Goal: Task Accomplishment & Management: Use online tool/utility

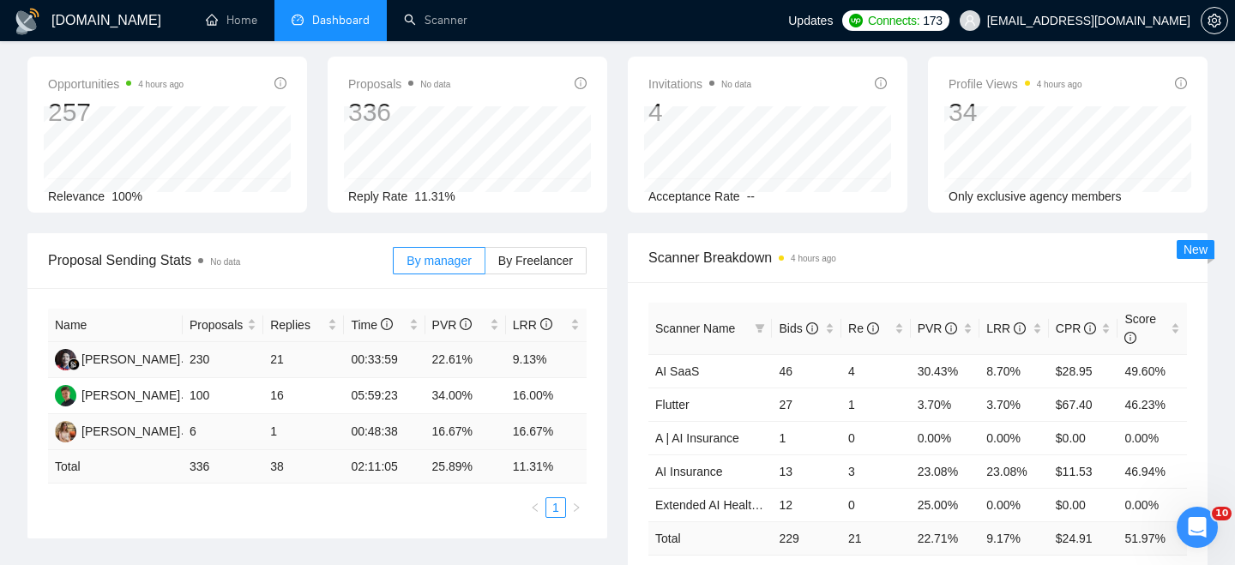
scroll to position [89, 0]
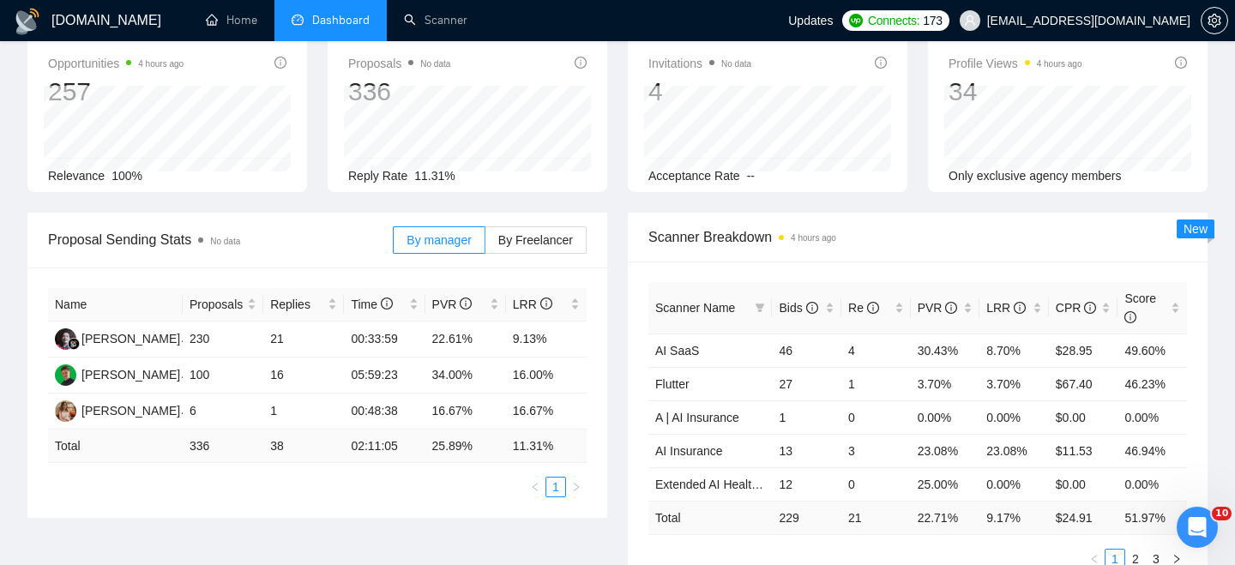
click at [349, 214] on div "Proposal Sending Stats No data By manager By Freelancer" at bounding box center [317, 240] width 539 height 55
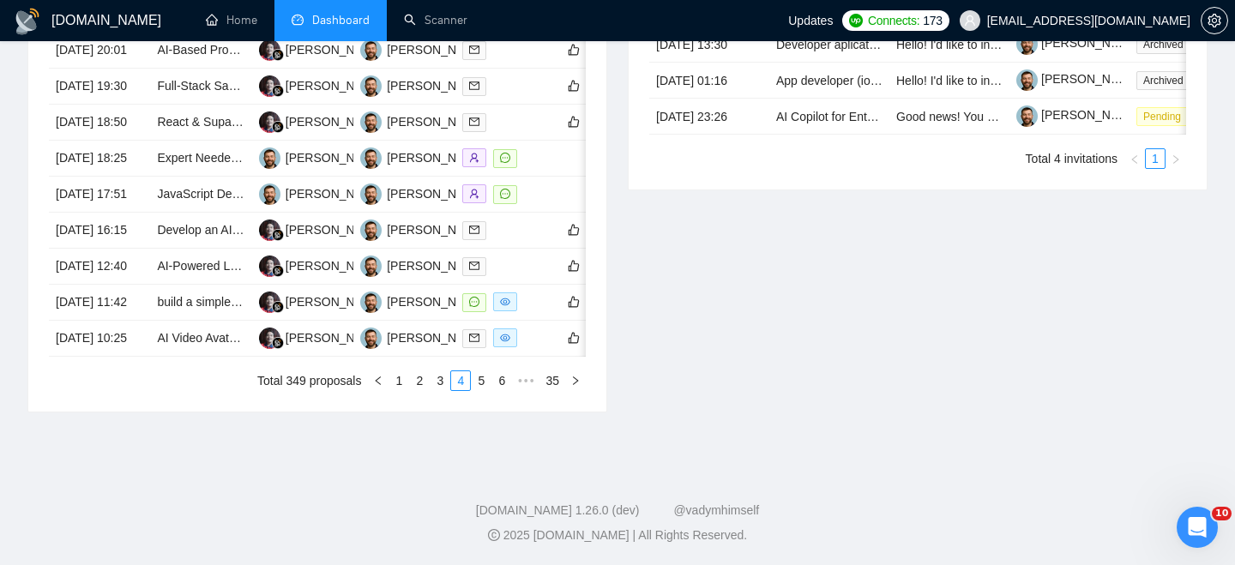
scroll to position [0, 0]
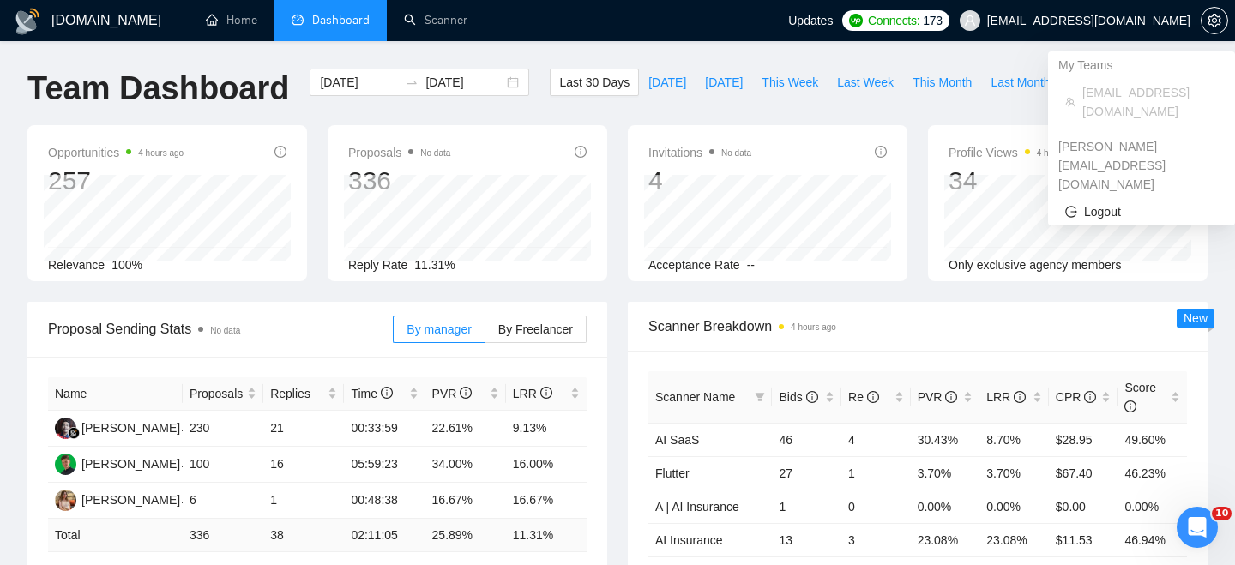
click at [1108, 21] on span "[EMAIL_ADDRESS][DOMAIN_NAME]" at bounding box center [1088, 21] width 203 height 0
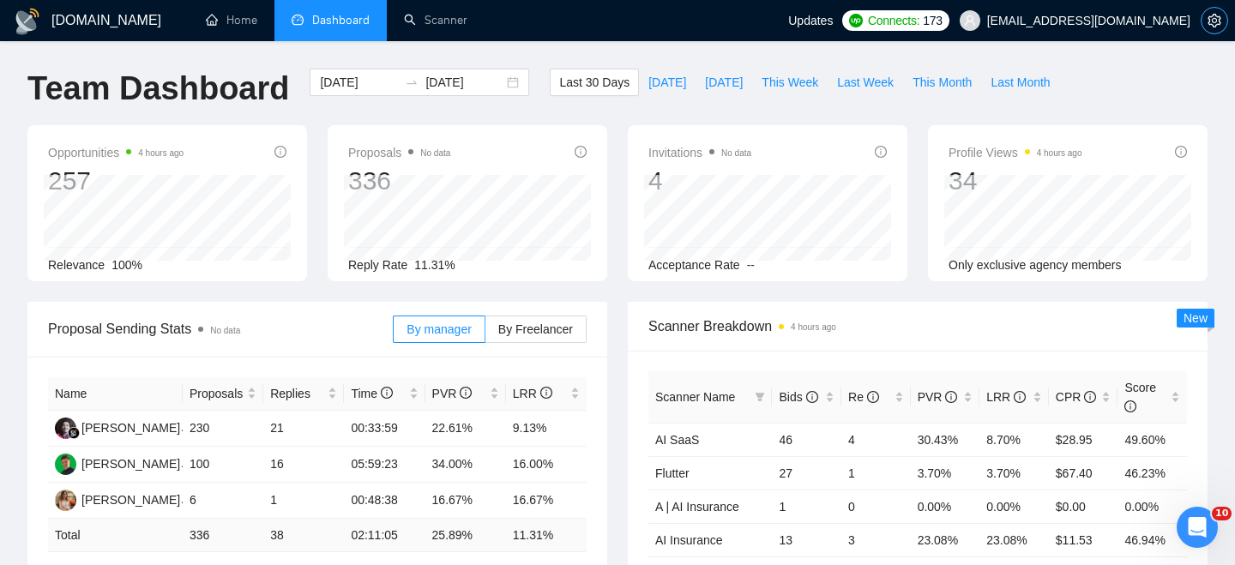
click at [1215, 28] on button "button" at bounding box center [1214, 20] width 27 height 27
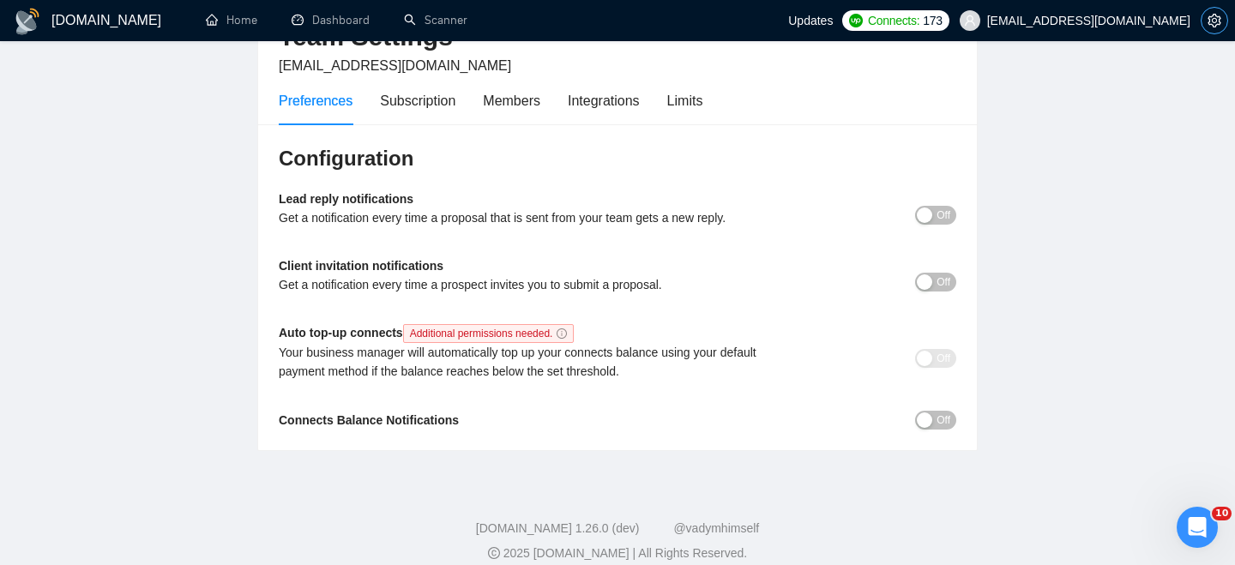
scroll to position [108, 0]
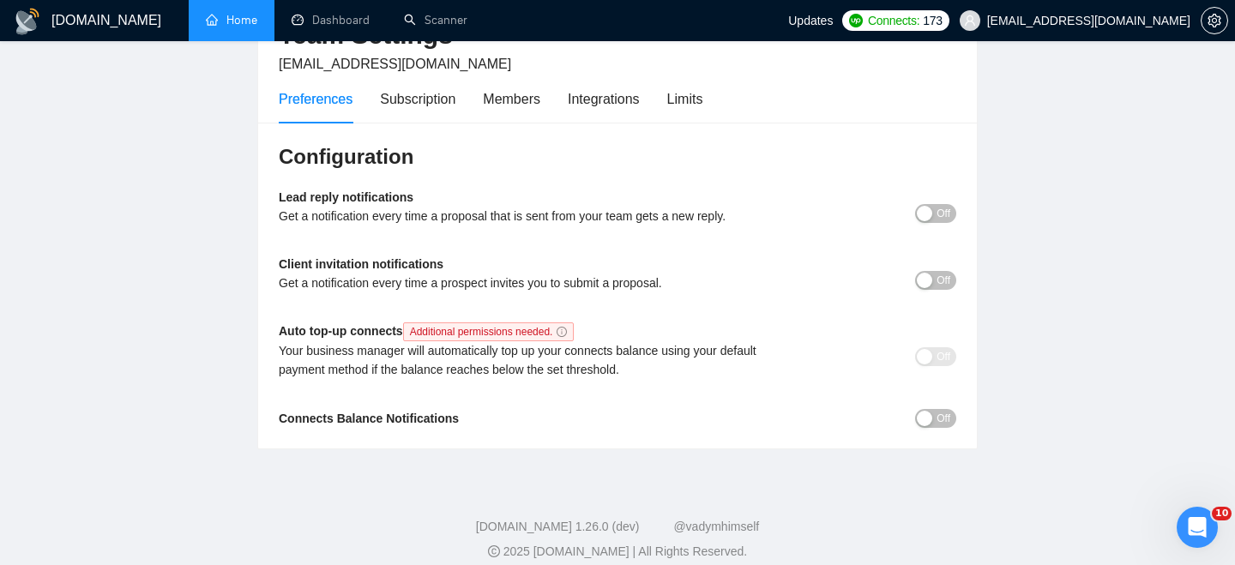
click at [237, 15] on link "Home" at bounding box center [231, 20] width 51 height 15
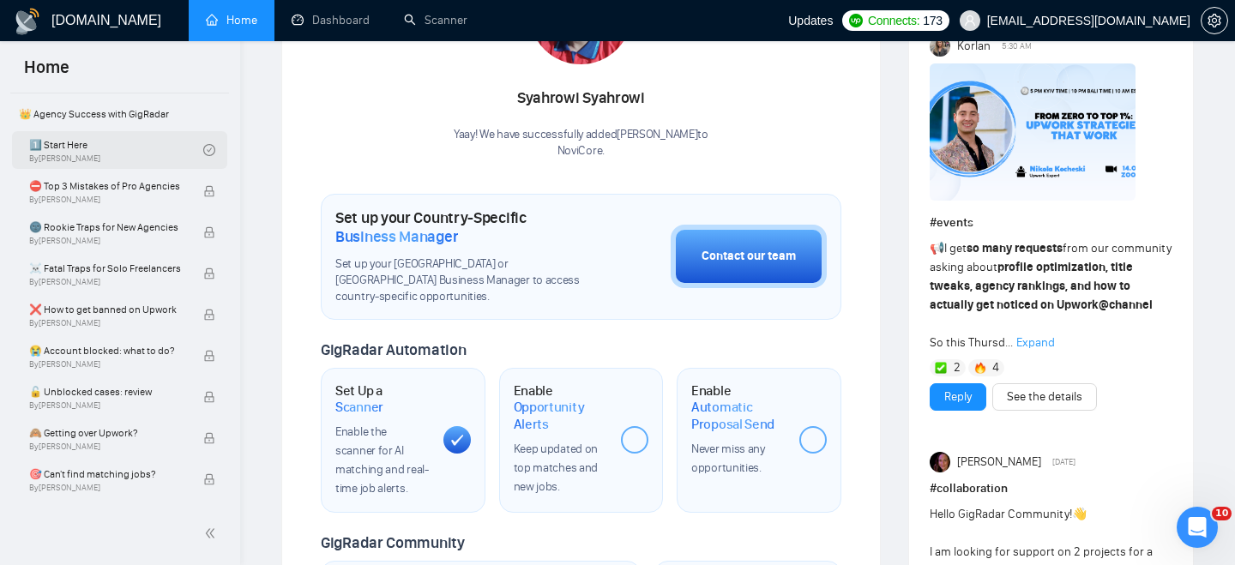
scroll to position [381, 0]
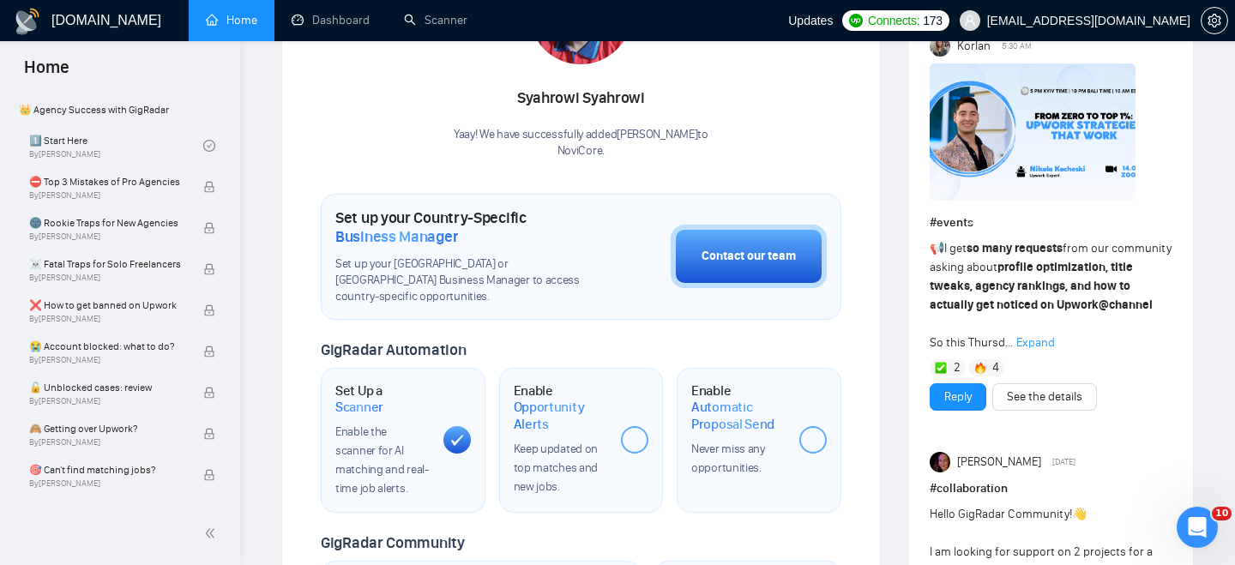
click at [1123, 21] on span "[EMAIL_ADDRESS][DOMAIN_NAME]" at bounding box center [1088, 21] width 203 height 0
click at [113, 26] on h1 "[DOMAIN_NAME]" at bounding box center [106, 20] width 110 height 41
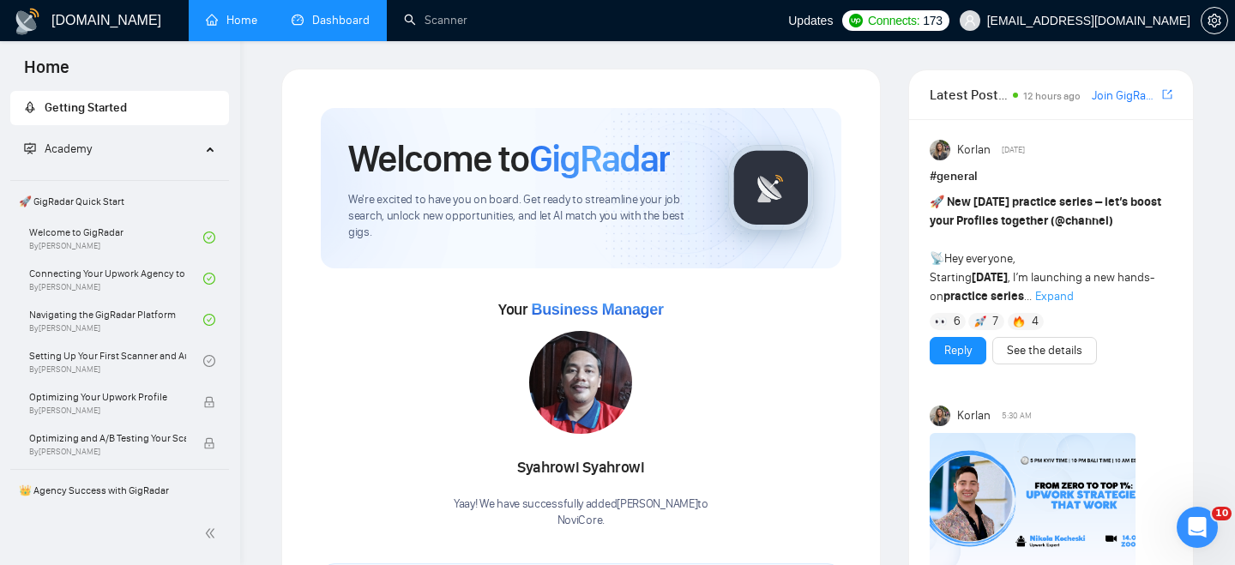
click at [358, 27] on link "Dashboard" at bounding box center [331, 20] width 78 height 15
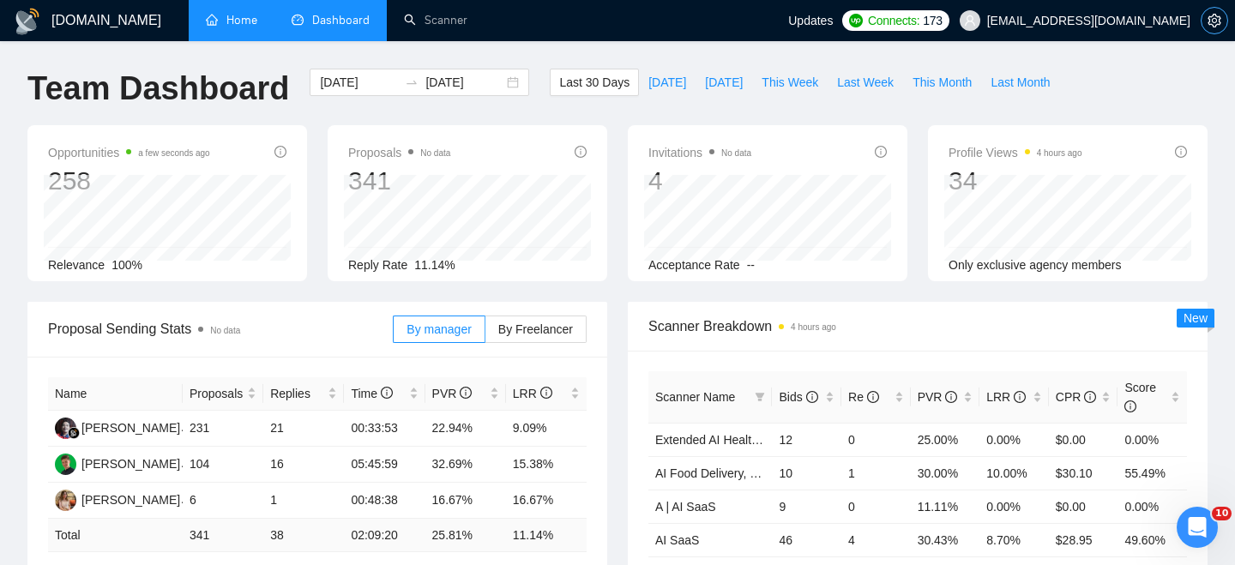
click at [1219, 23] on icon "setting" at bounding box center [1213, 21] width 13 height 14
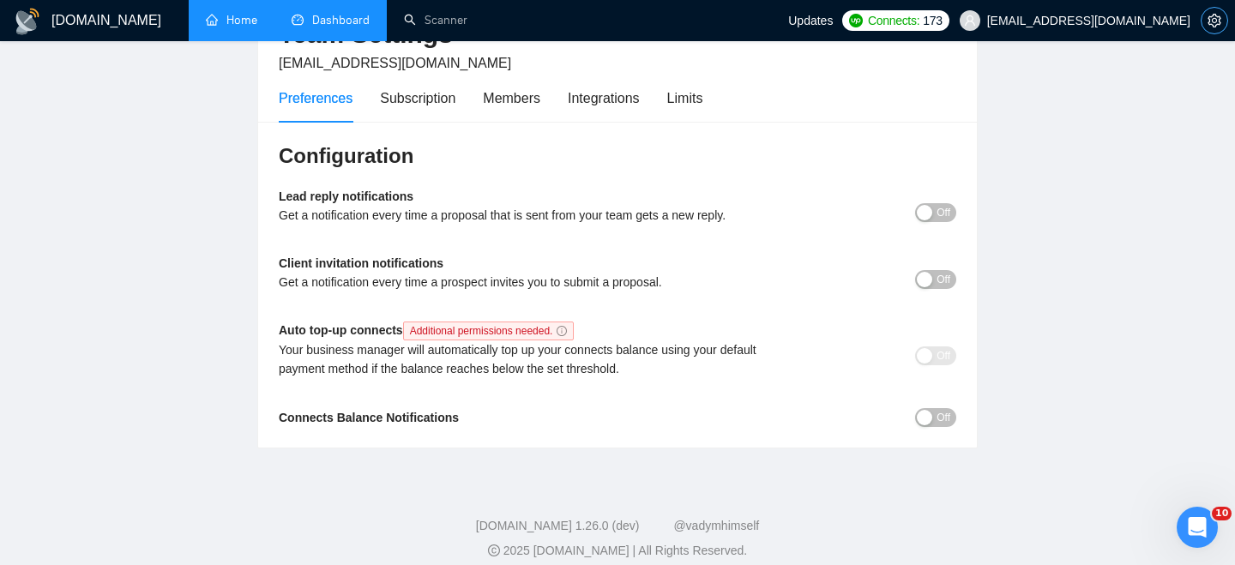
scroll to position [124, 0]
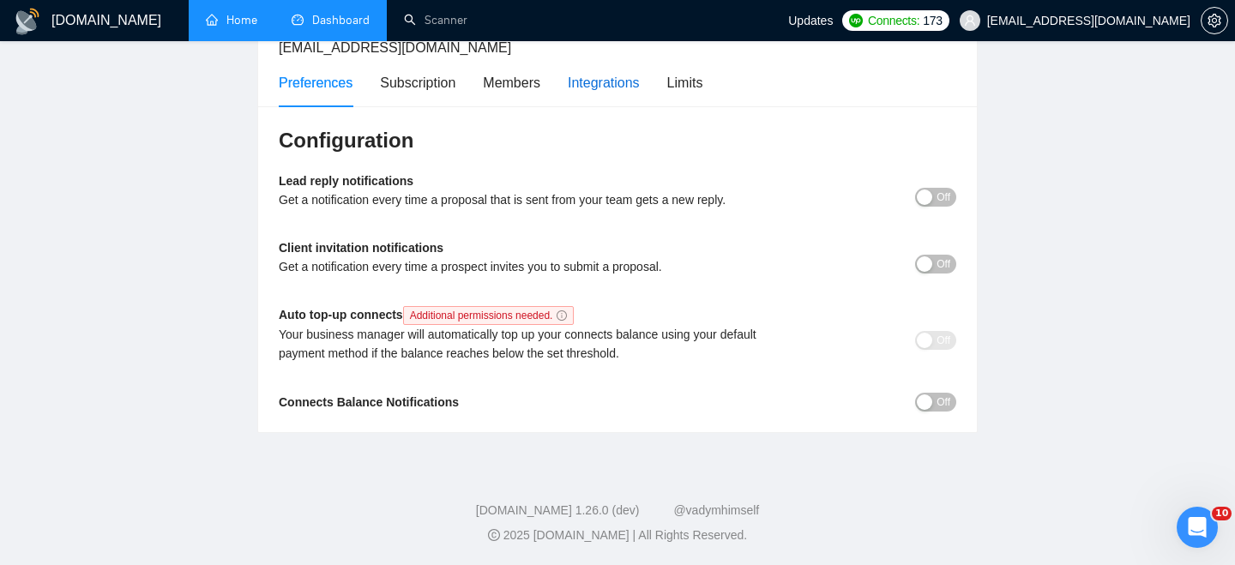
click at [598, 84] on div "Integrations" at bounding box center [604, 82] width 72 height 21
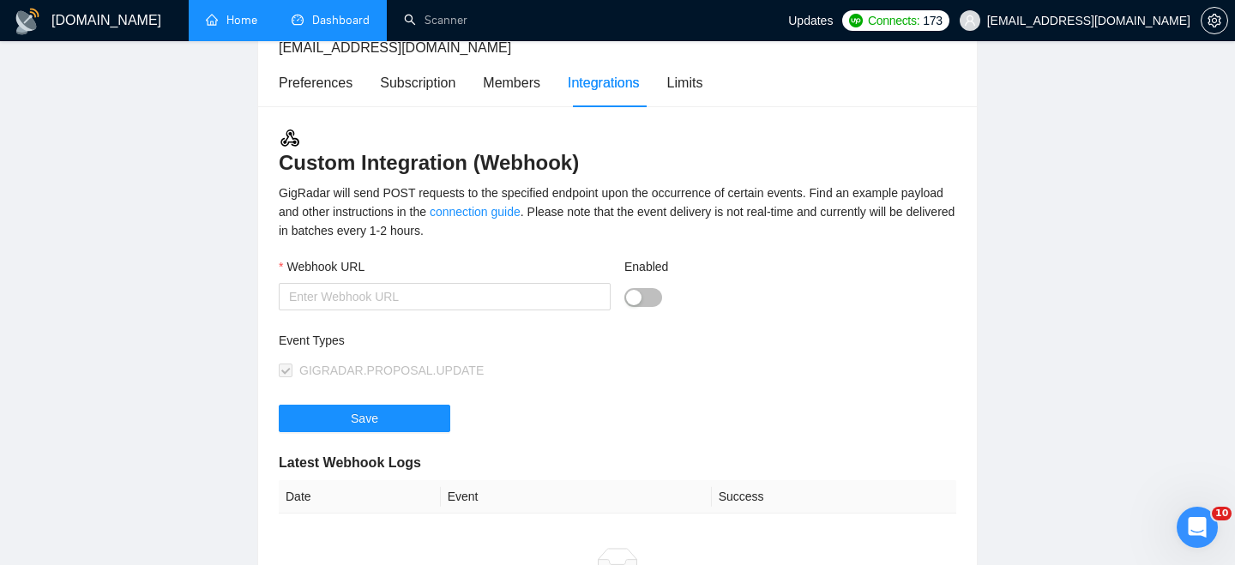
click at [671, 81] on div "Preferences Subscription Members Integrations Limits" at bounding box center [491, 82] width 424 height 49
click at [692, 84] on div "Limits" at bounding box center [685, 82] width 36 height 21
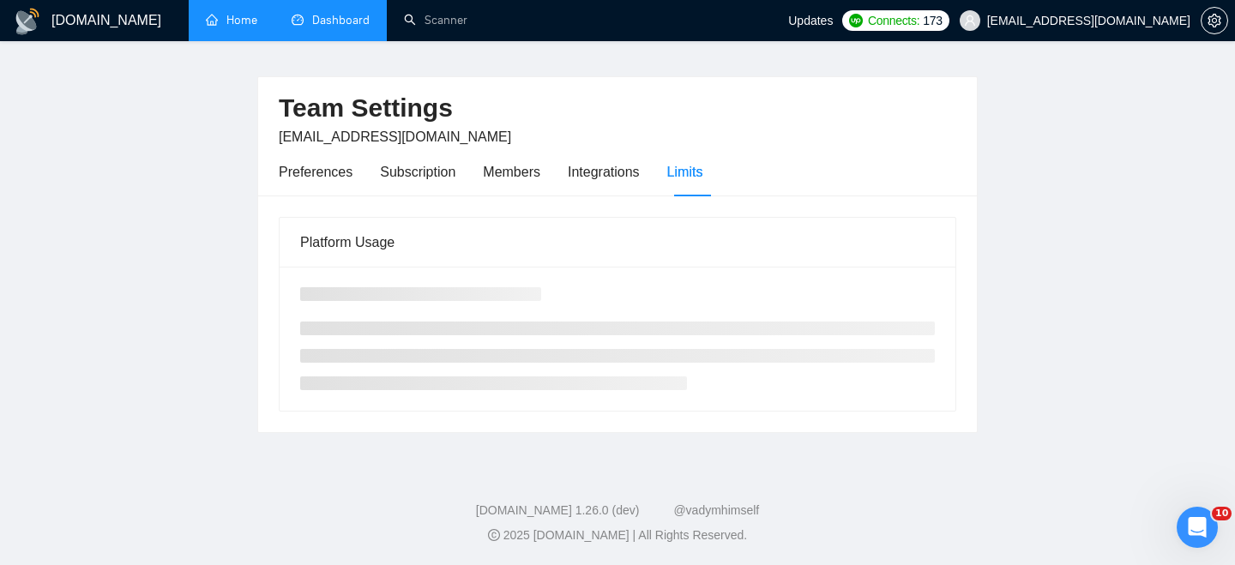
scroll to position [35, 0]
click at [515, 167] on div "Members" at bounding box center [511, 171] width 57 height 21
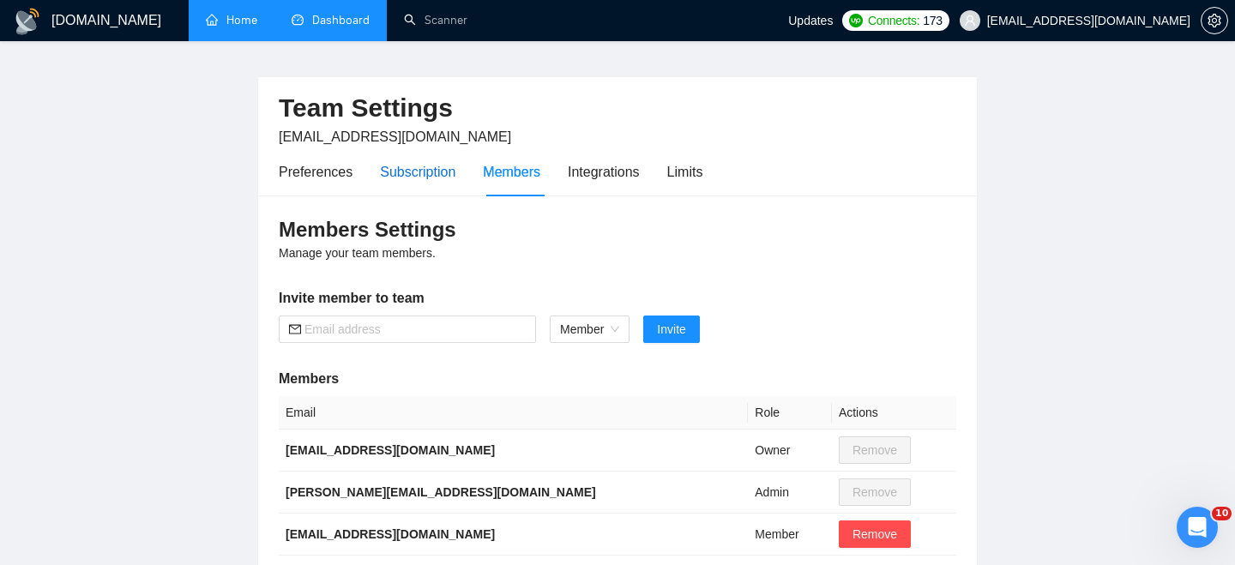
click at [446, 172] on div "Subscription" at bounding box center [417, 171] width 75 height 21
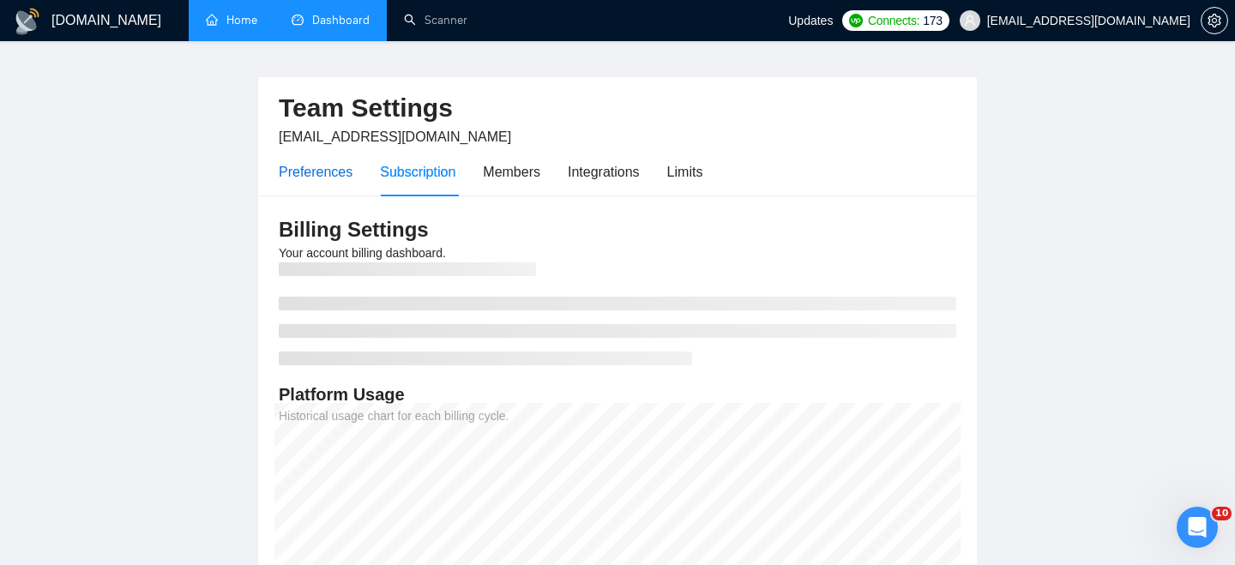
click at [318, 176] on div "Preferences" at bounding box center [316, 171] width 74 height 21
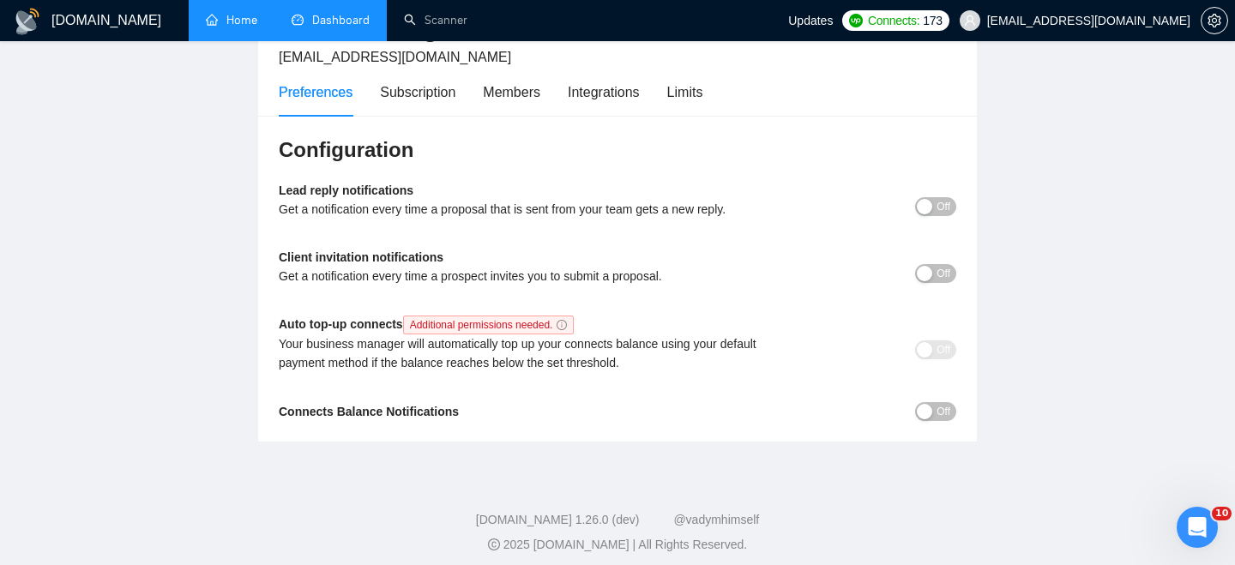
scroll to position [124, 0]
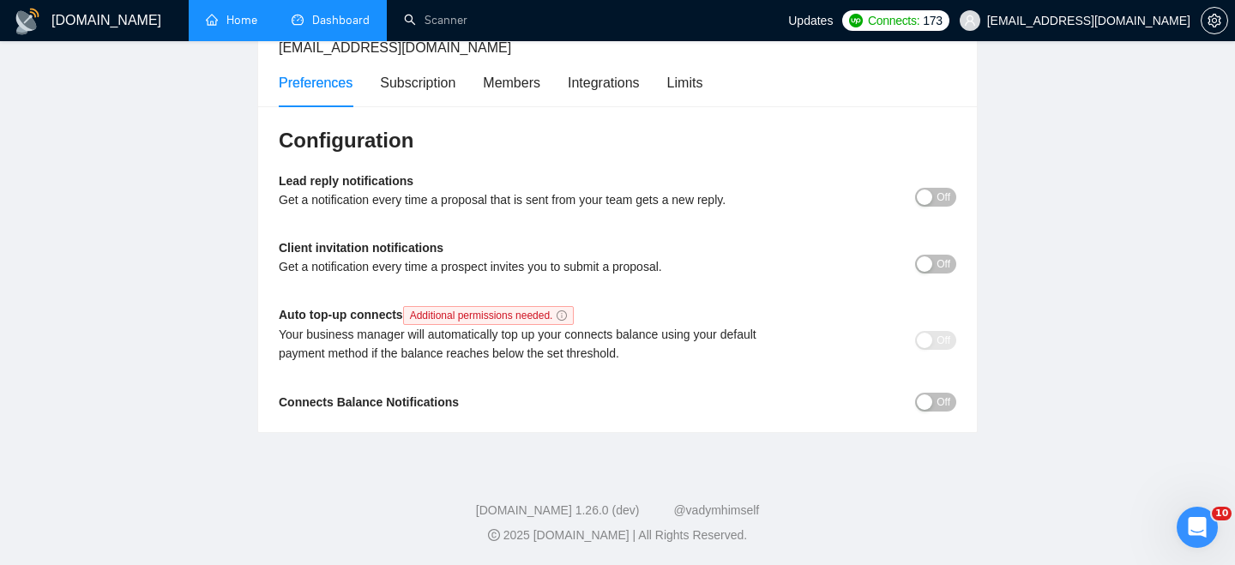
click at [235, 15] on link "Home" at bounding box center [231, 20] width 51 height 15
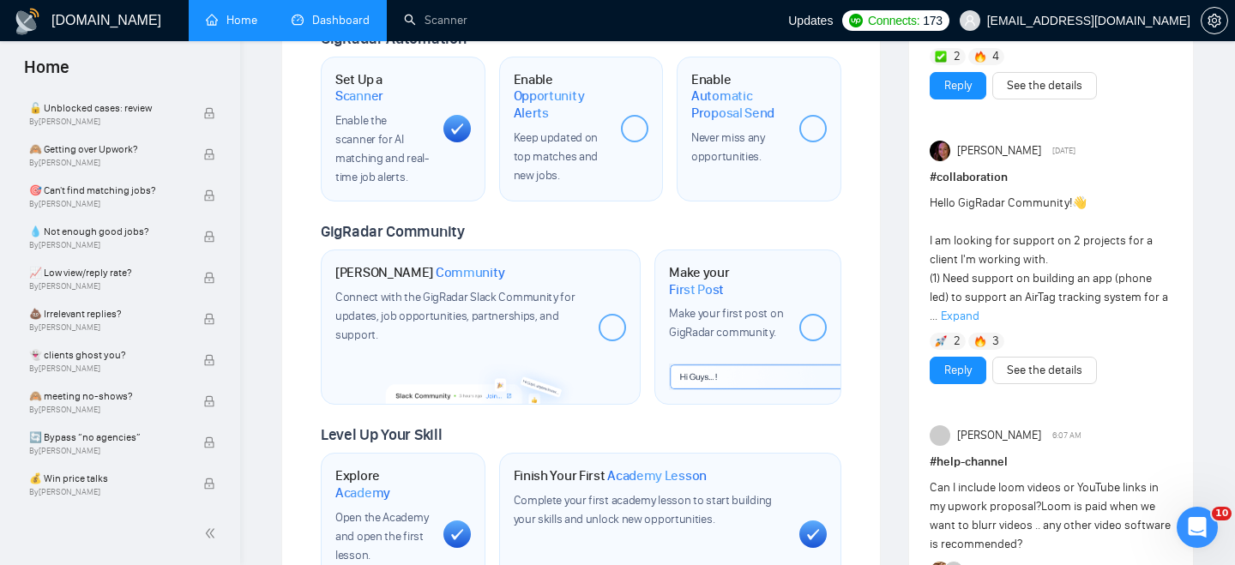
scroll to position [684, 0]
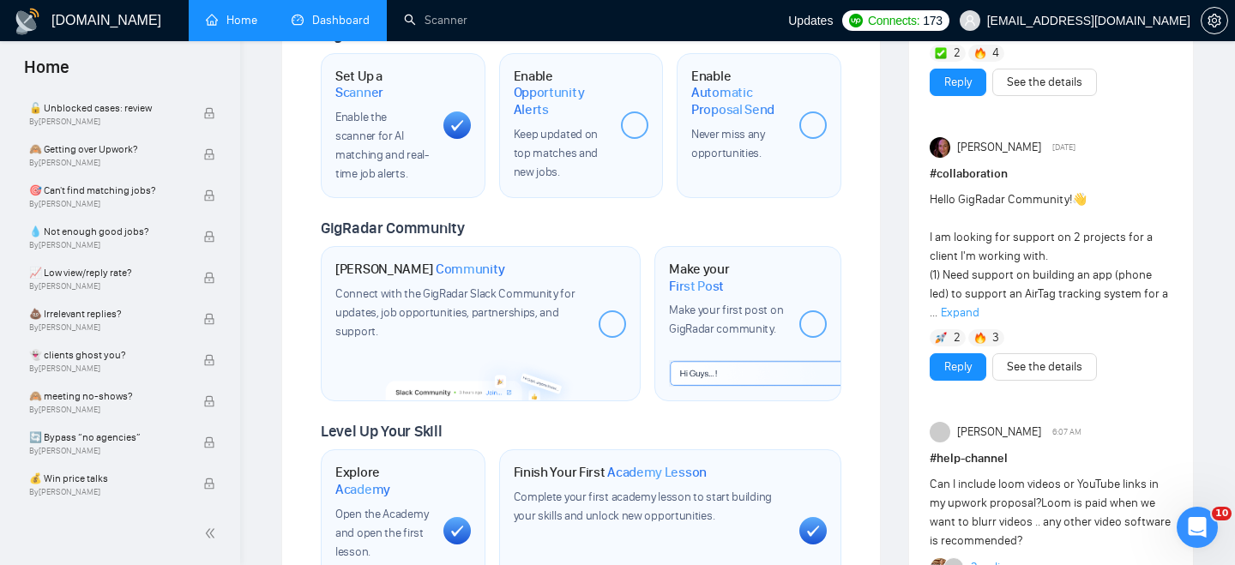
click at [407, 182] on div "Set Up a Scanner Enable the scanner for AI matching and real-time job alerts." at bounding box center [403, 125] width 165 height 145
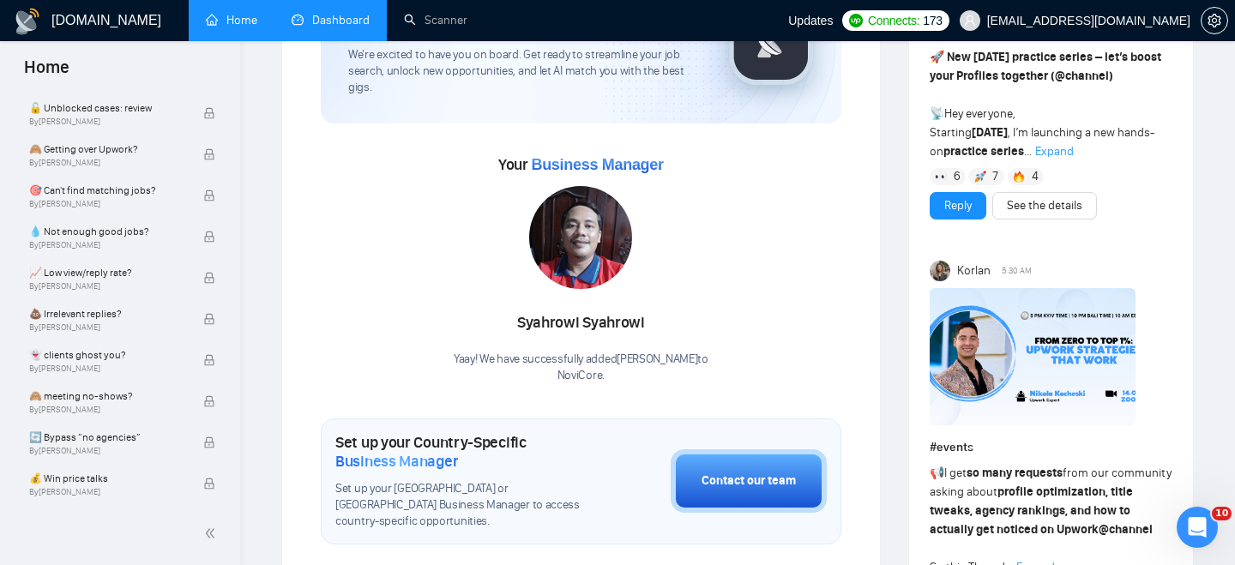
scroll to position [0, 0]
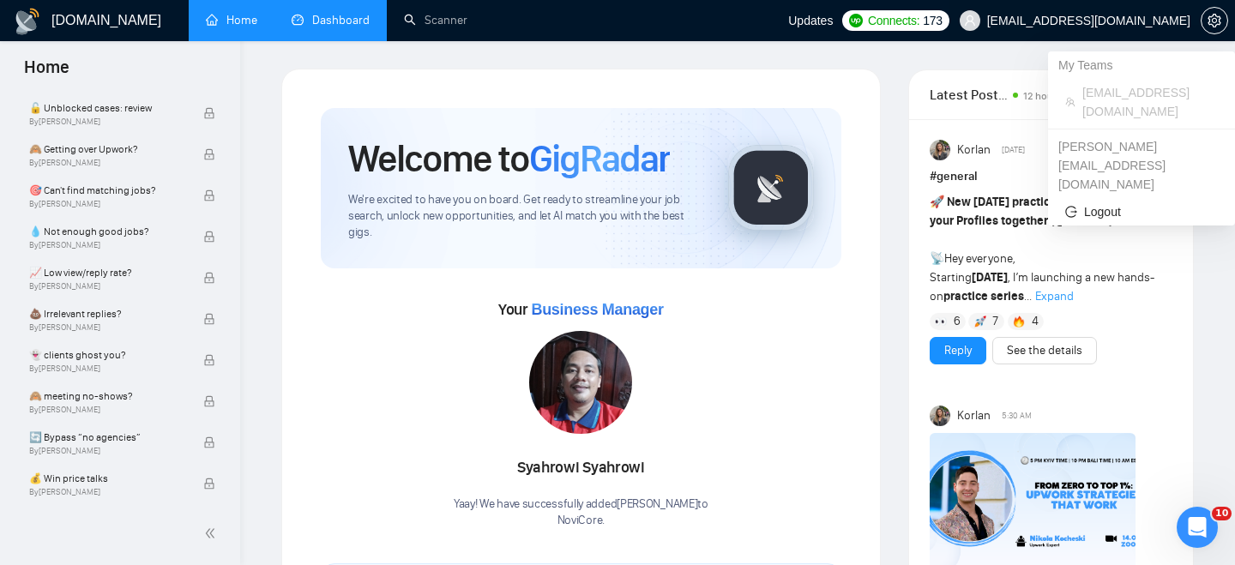
click at [1088, 21] on span "[EMAIL_ADDRESS][DOMAIN_NAME]" at bounding box center [1088, 21] width 203 height 0
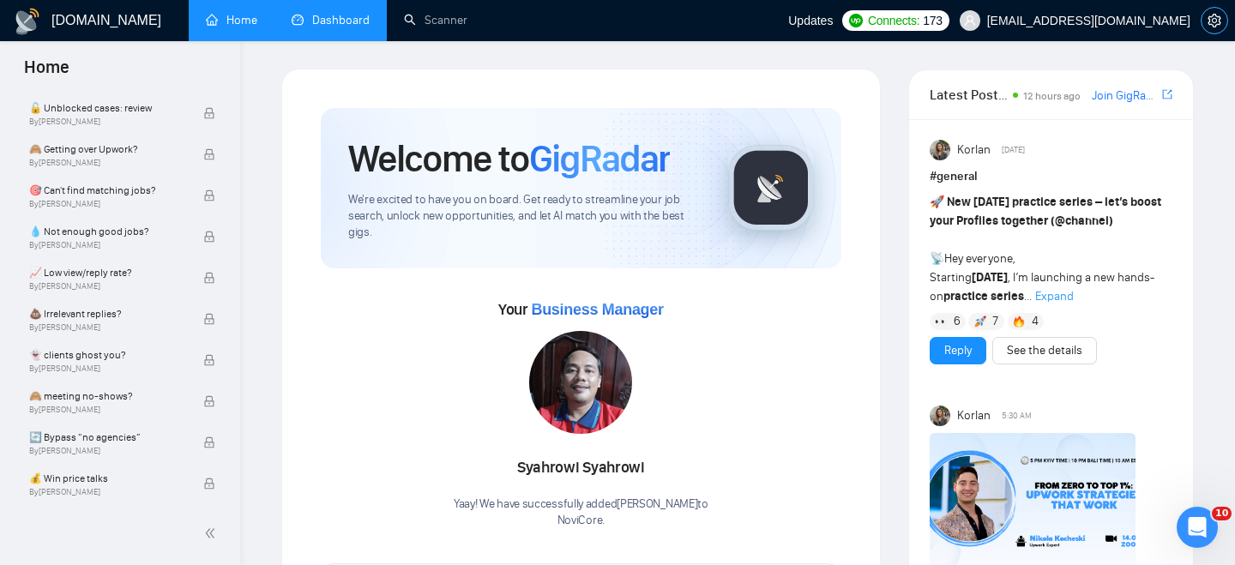
click at [1207, 16] on icon "setting" at bounding box center [1214, 21] width 14 height 14
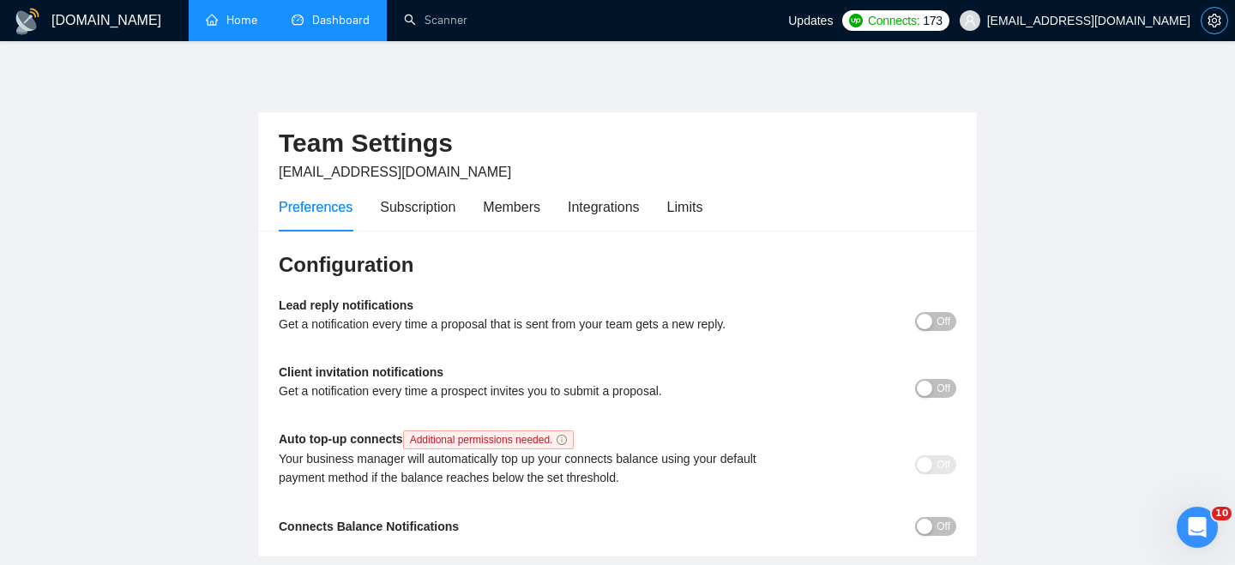
scroll to position [85, 0]
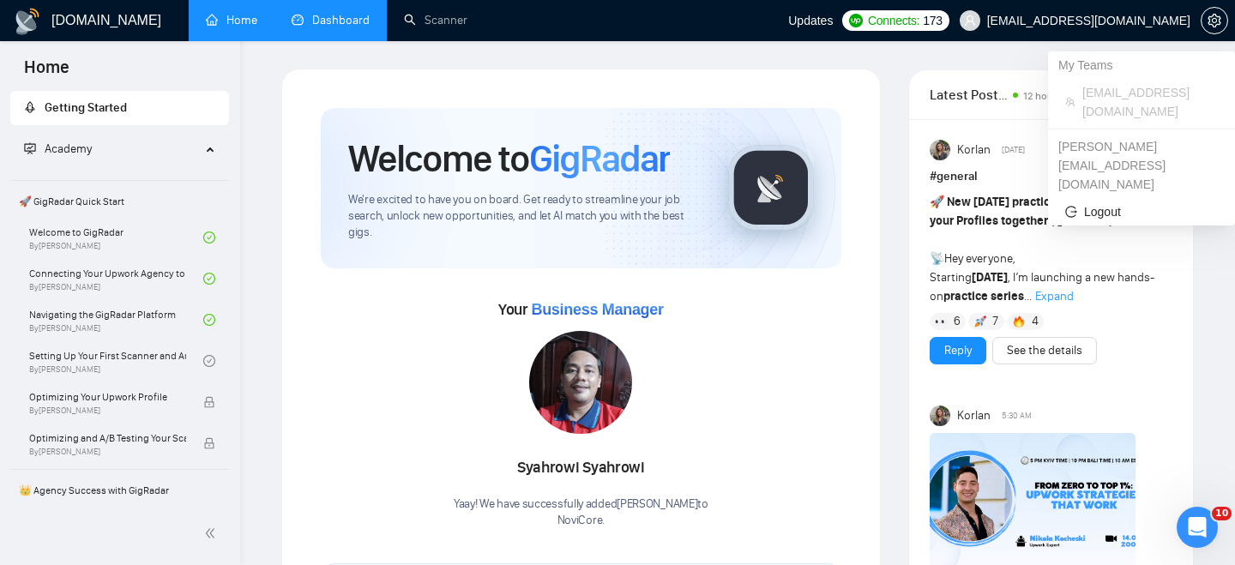
click at [1081, 24] on span "[EMAIL_ADDRESS][DOMAIN_NAME]" at bounding box center [1074, 20] width 251 height 55
click at [1198, 13] on span "[EMAIL_ADDRESS][DOMAIN_NAME]" at bounding box center [1074, 20] width 251 height 55
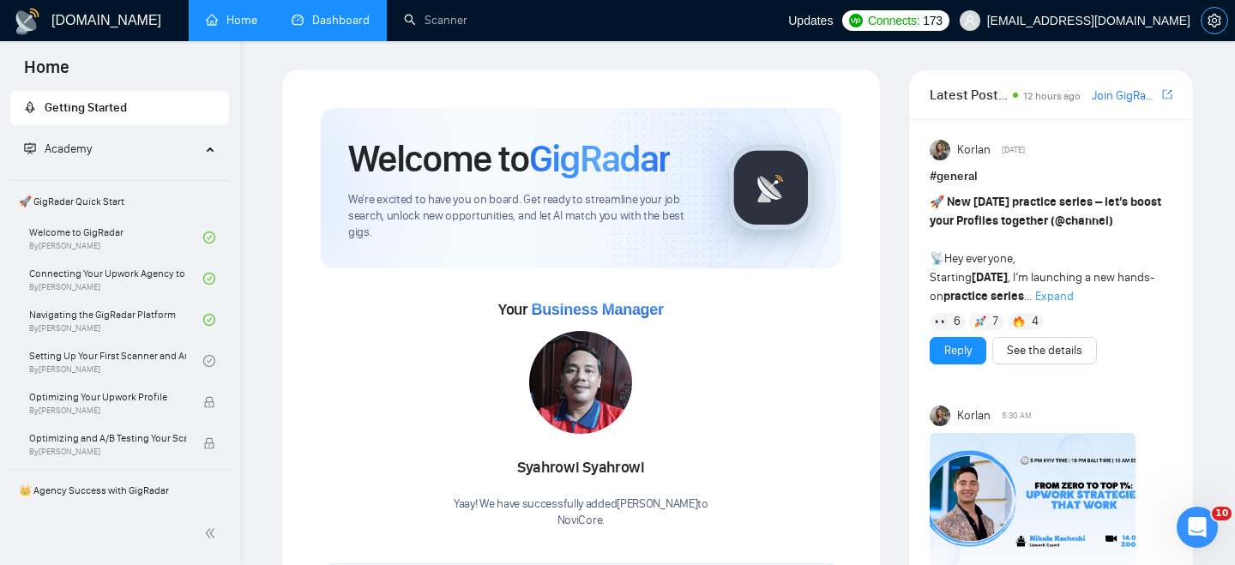
click at [1220, 19] on icon "setting" at bounding box center [1214, 21] width 14 height 14
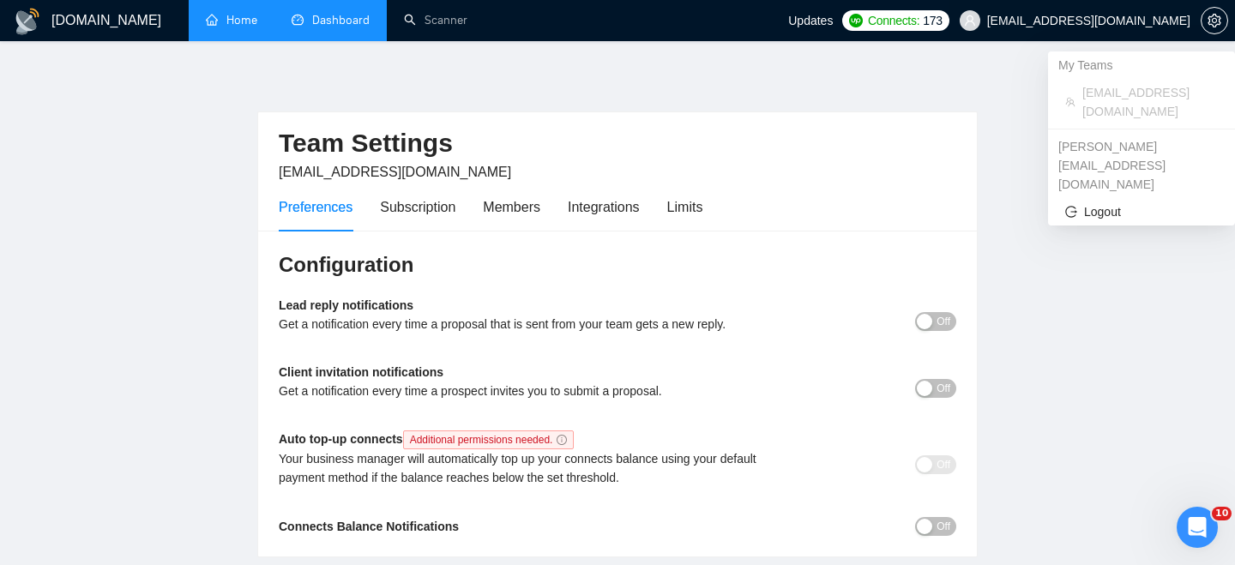
click at [1147, 9] on span "[EMAIL_ADDRESS][DOMAIN_NAME]" at bounding box center [1074, 20] width 251 height 55
click at [1110, 87] on span "[EMAIL_ADDRESS][DOMAIN_NAME]" at bounding box center [1149, 102] width 135 height 38
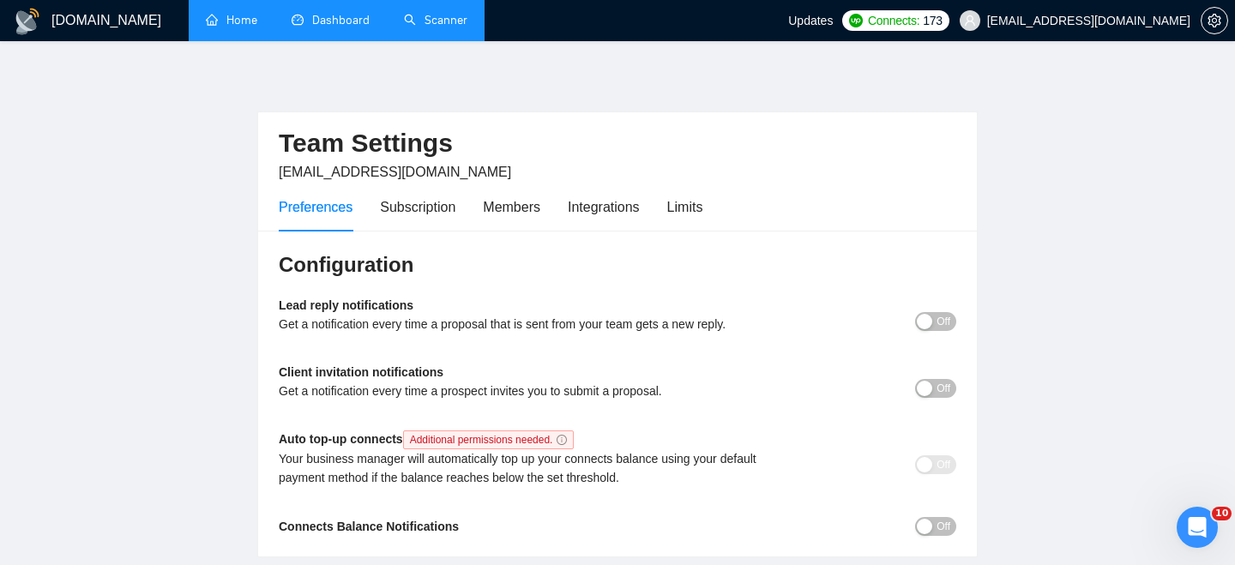
click at [456, 14] on link "Scanner" at bounding box center [435, 20] width 63 height 15
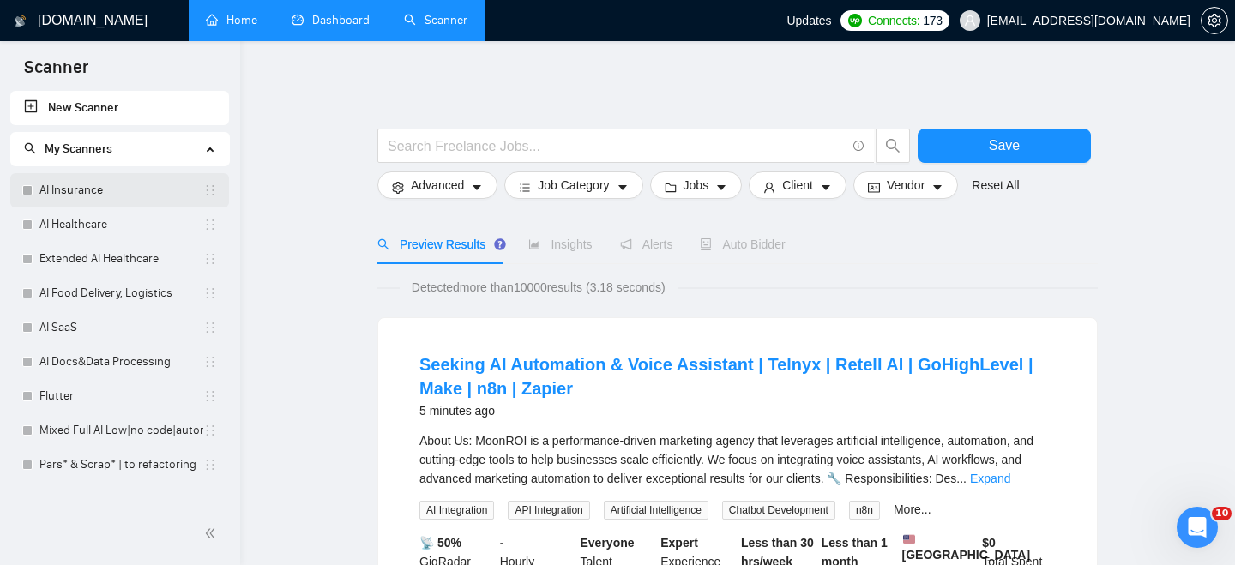
click at [152, 195] on link "AI Insurance" at bounding box center [121, 190] width 164 height 34
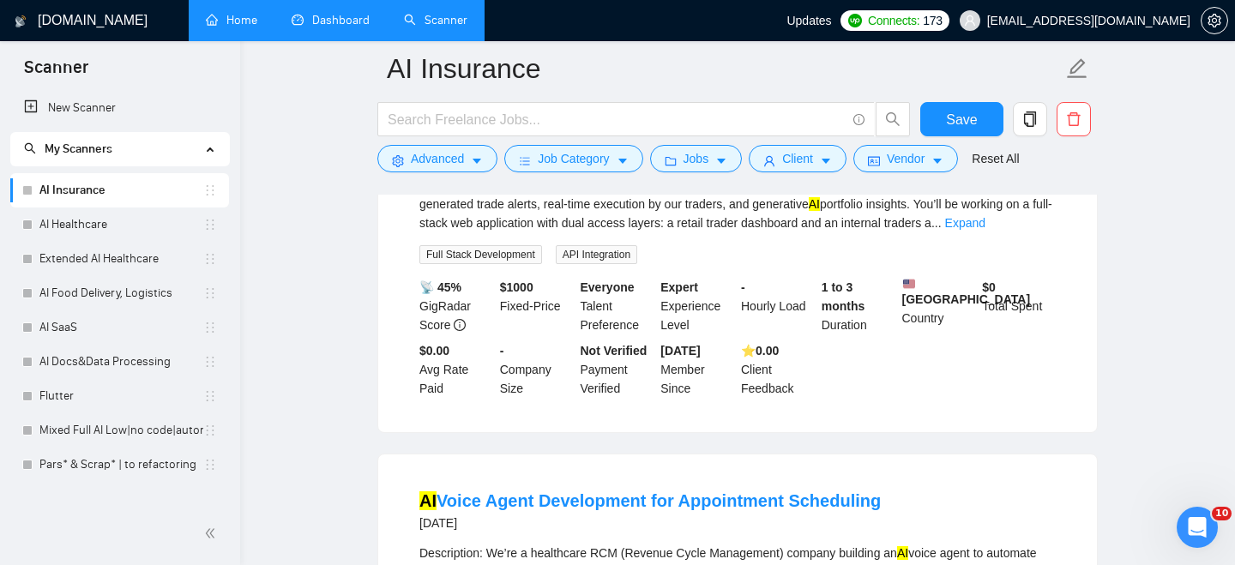
scroll to position [1310, 0]
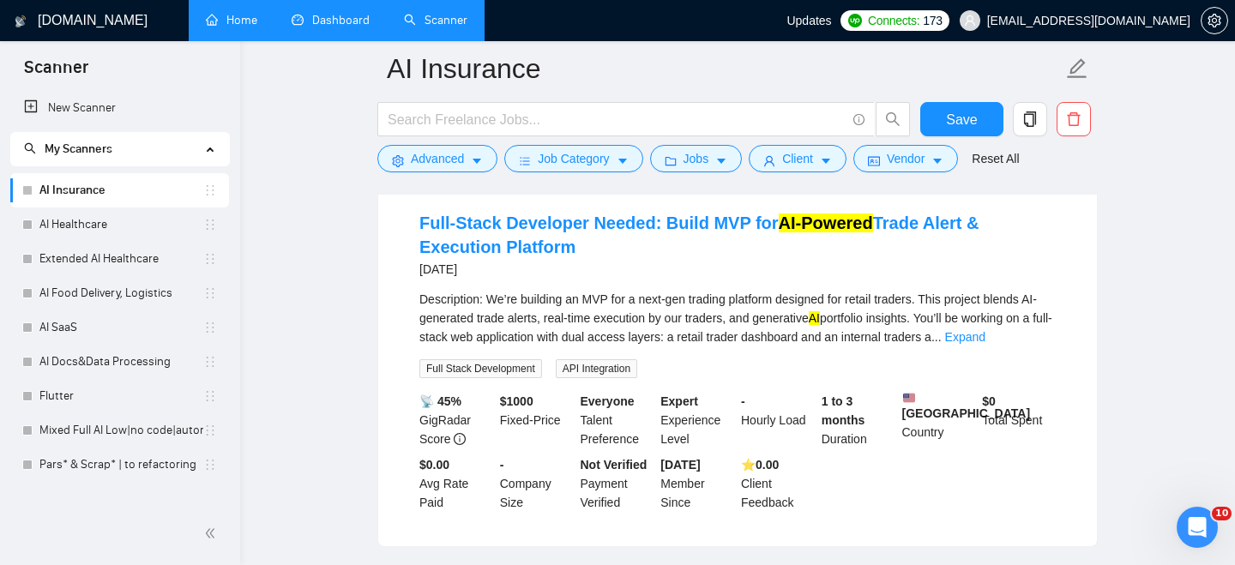
click at [129, 147] on span "My Scanners" at bounding box center [112, 149] width 177 height 34
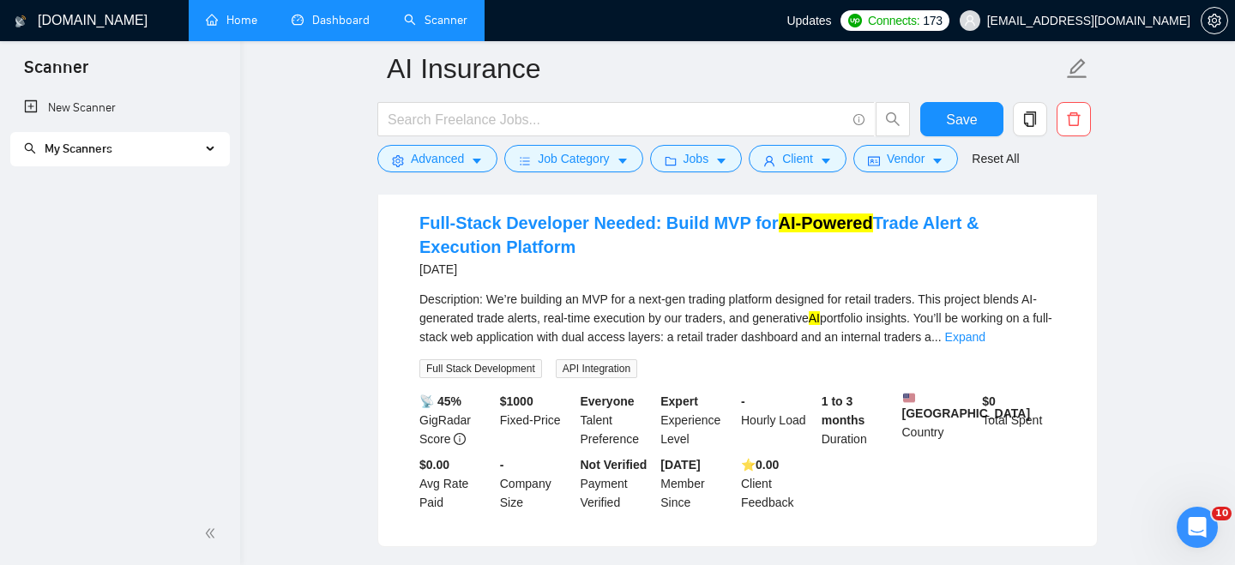
click at [129, 147] on span "My Scanners" at bounding box center [112, 149] width 177 height 34
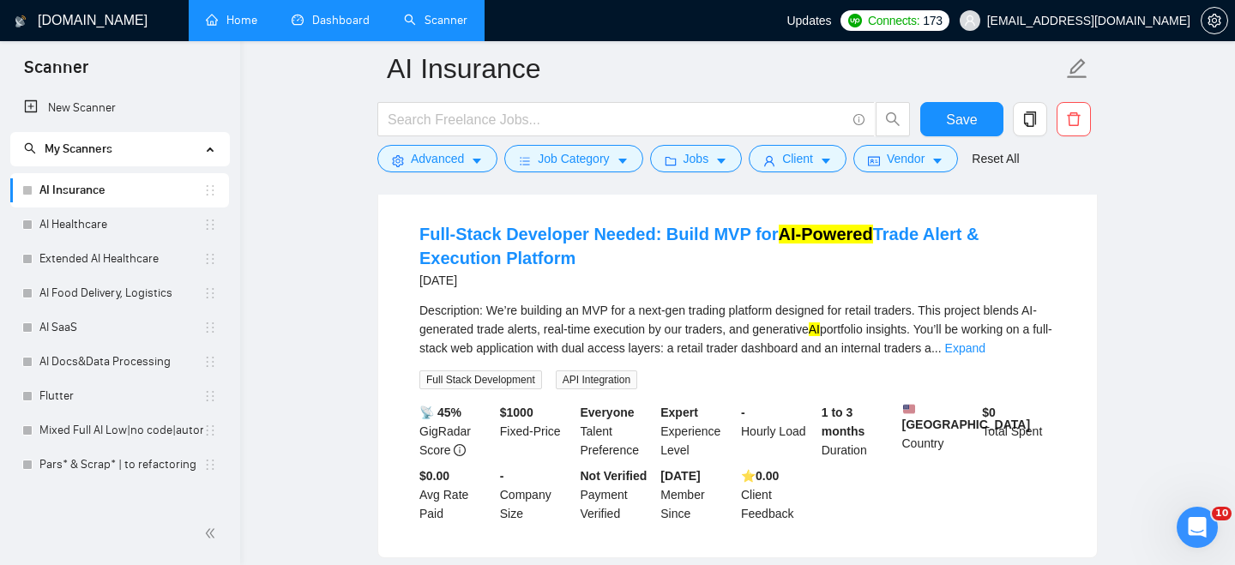
scroll to position [1245, 0]
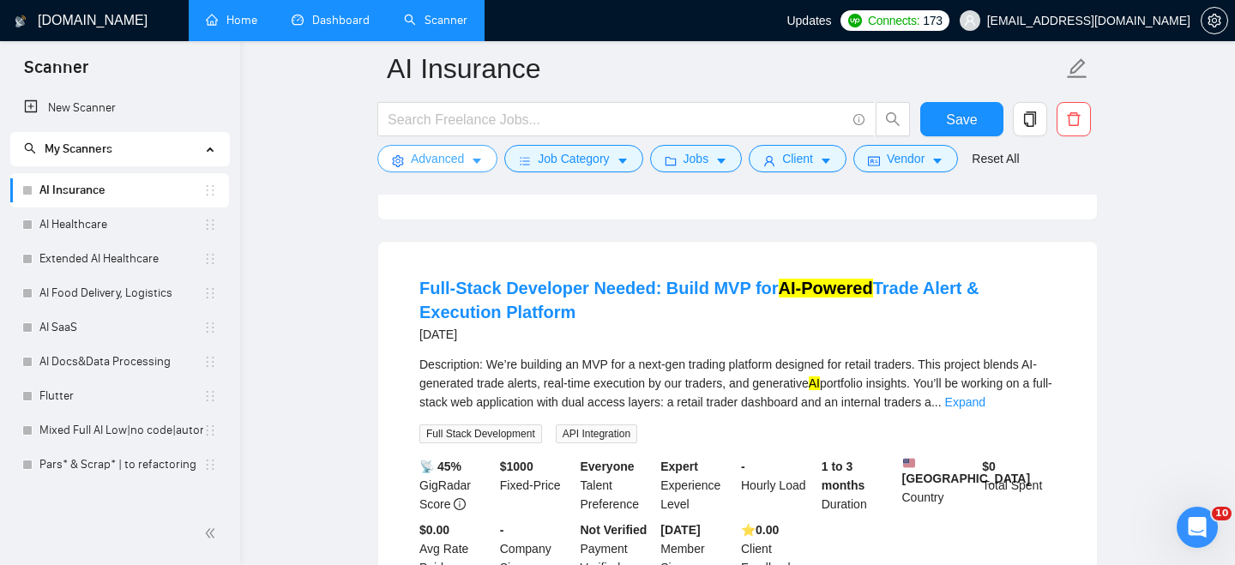
click at [470, 158] on button "Advanced" at bounding box center [437, 158] width 120 height 27
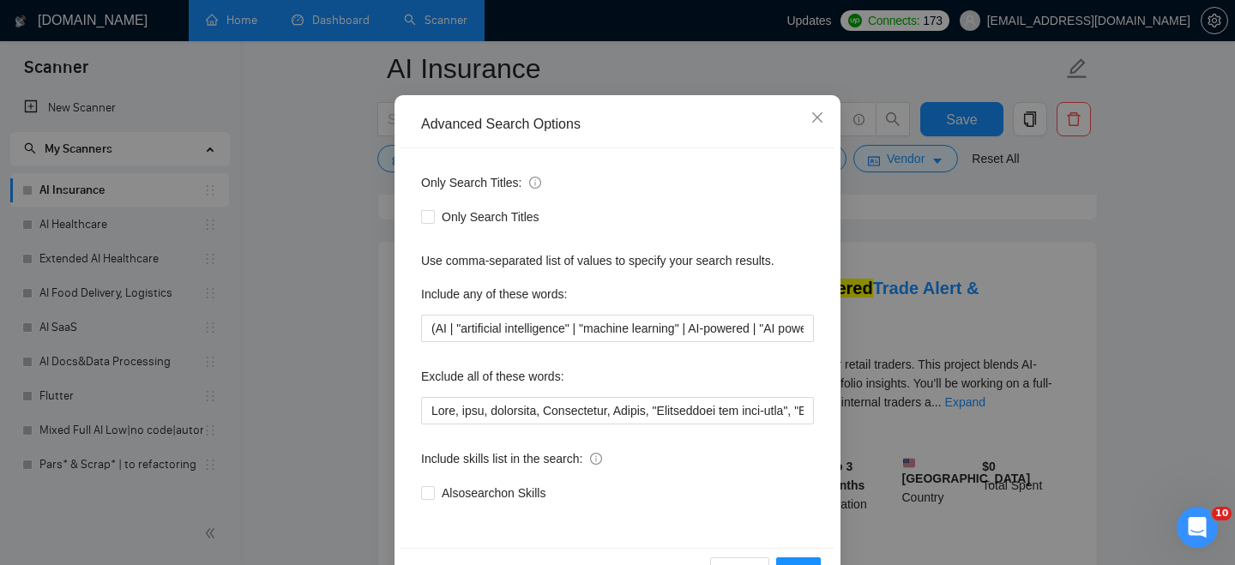
scroll to position [99, 0]
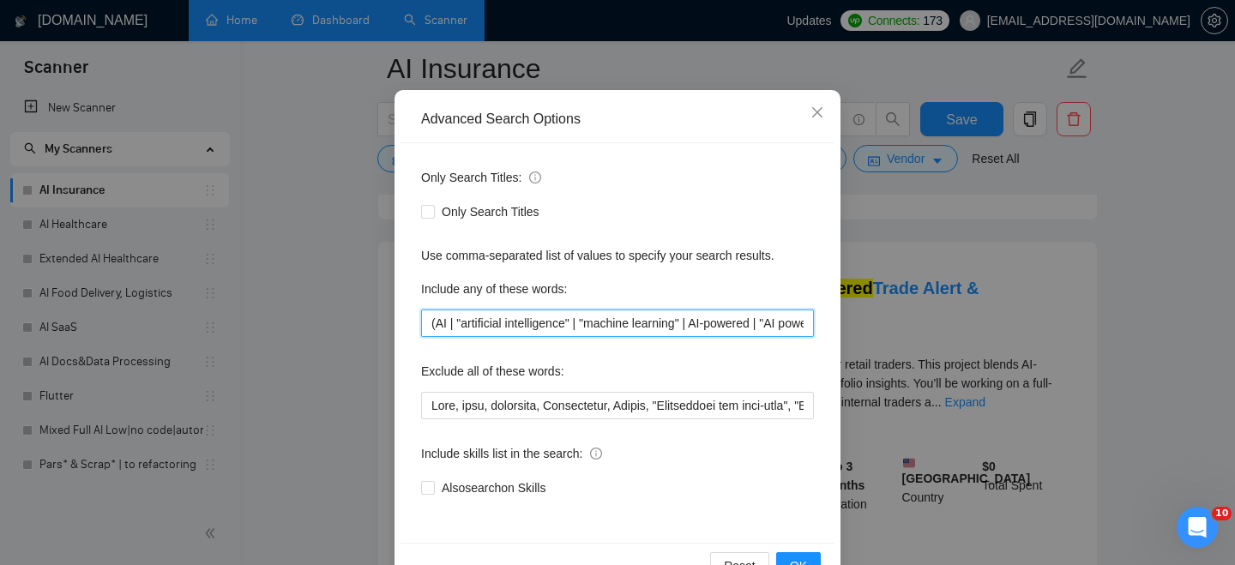
click at [524, 328] on input "(AI | "artificial intelligence" | "machine learning" | AI-powered | "AI powered…" at bounding box center [617, 323] width 393 height 27
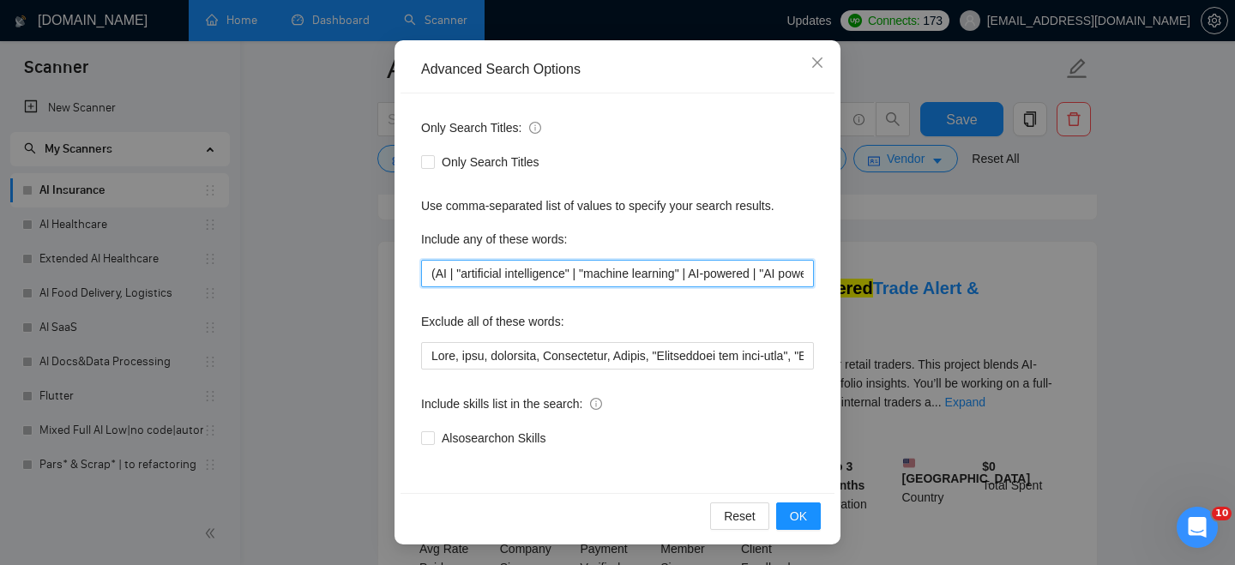
click at [718, 280] on input "(AI | "artificial intelligence" | "machine learning" | AI-powered | "AI powered…" at bounding box center [617, 273] width 393 height 27
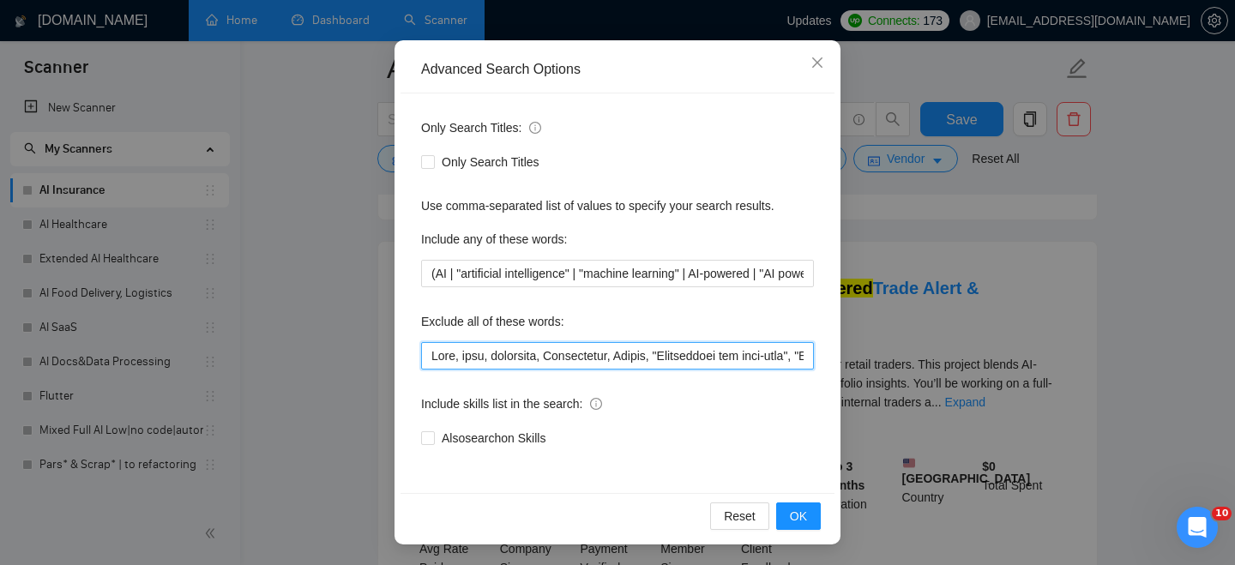
click at [707, 356] on input "text" at bounding box center [617, 355] width 393 height 27
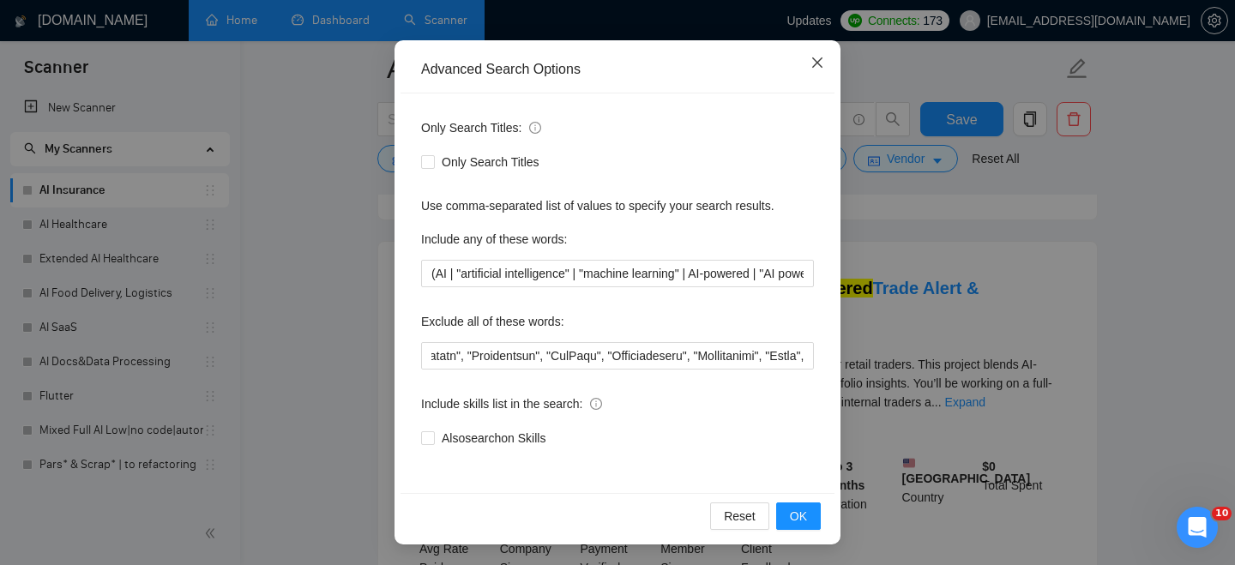
click at [822, 66] on icon "close" at bounding box center [817, 63] width 14 height 14
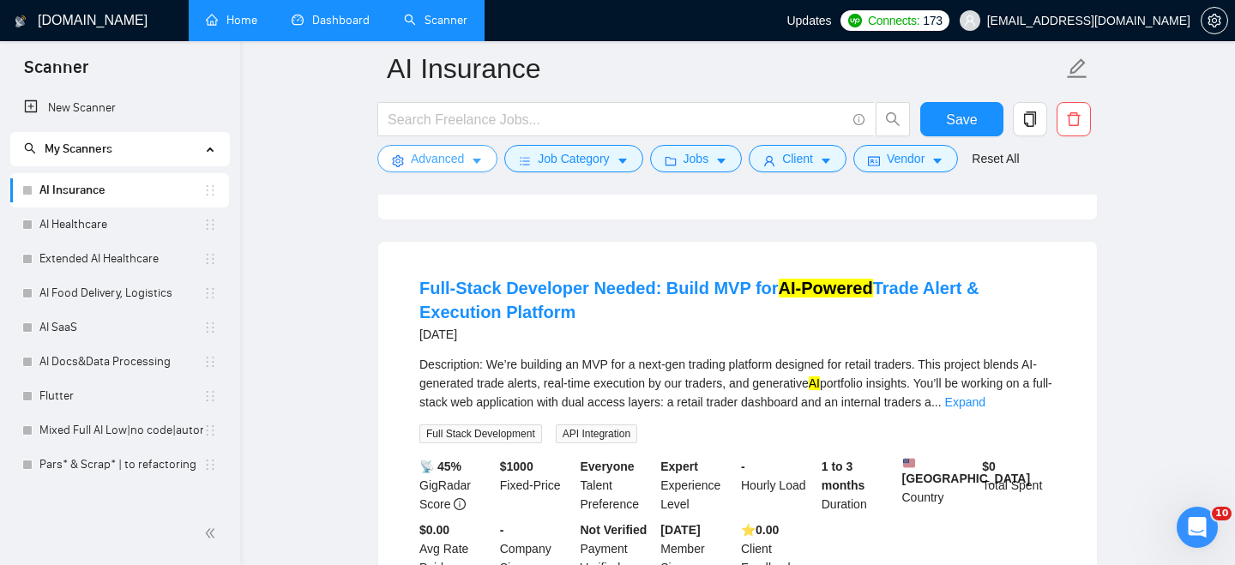
click at [392, 154] on button "Advanced" at bounding box center [437, 158] width 120 height 27
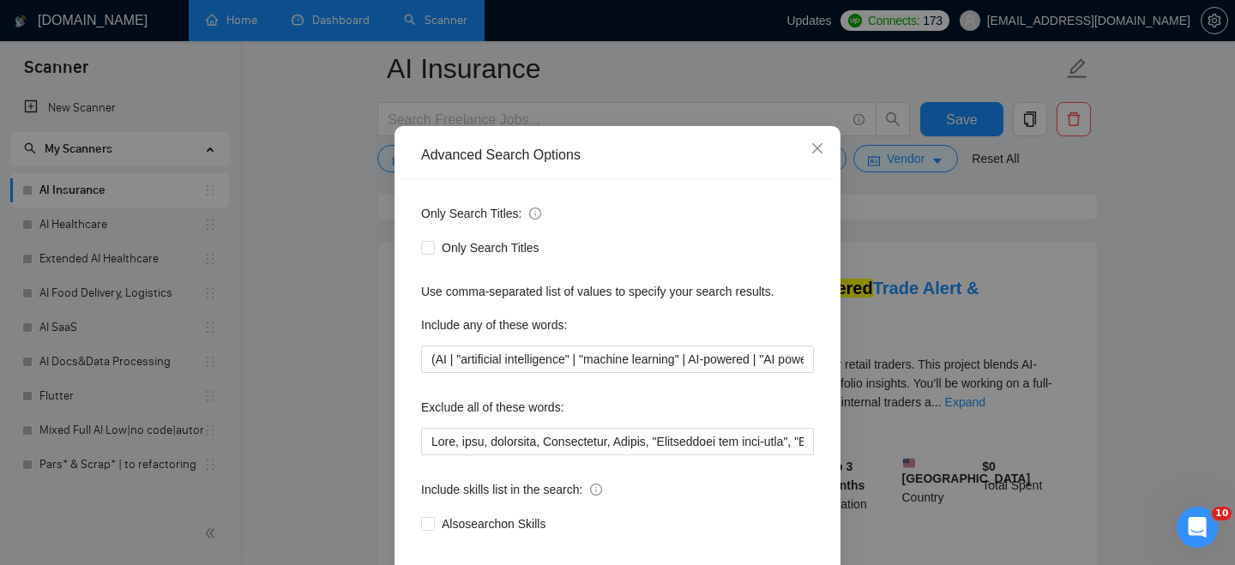
click at [316, 232] on div "Advanced Search Options Only Search Titles: Only Search Titles Use comma-separa…" at bounding box center [617, 282] width 1235 height 565
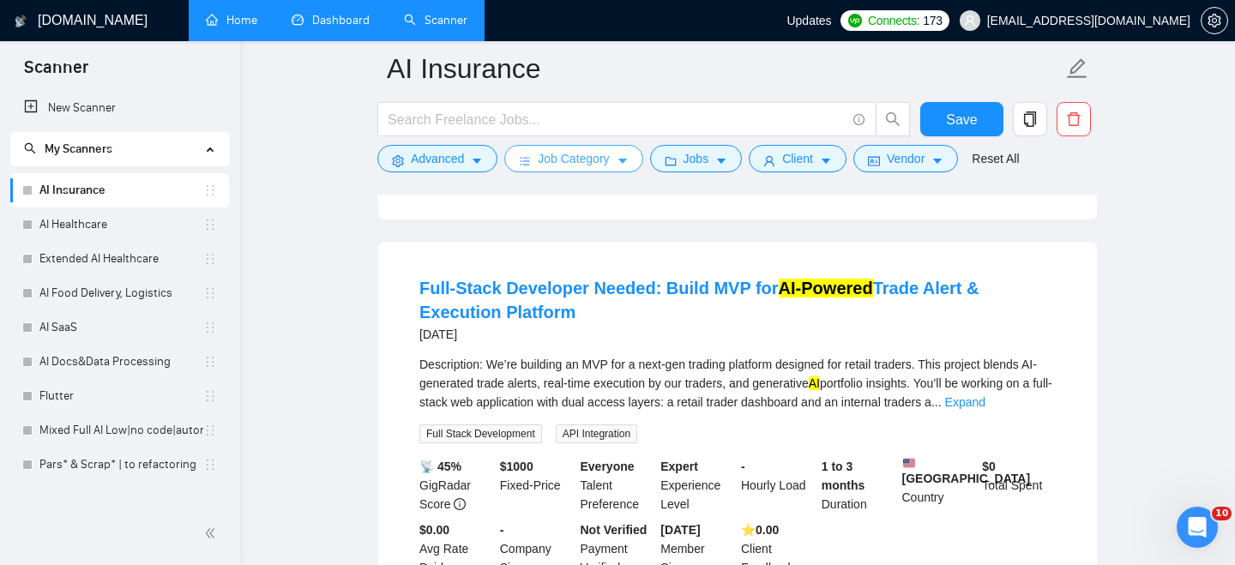
click at [551, 147] on button "Job Category" at bounding box center [573, 158] width 138 height 27
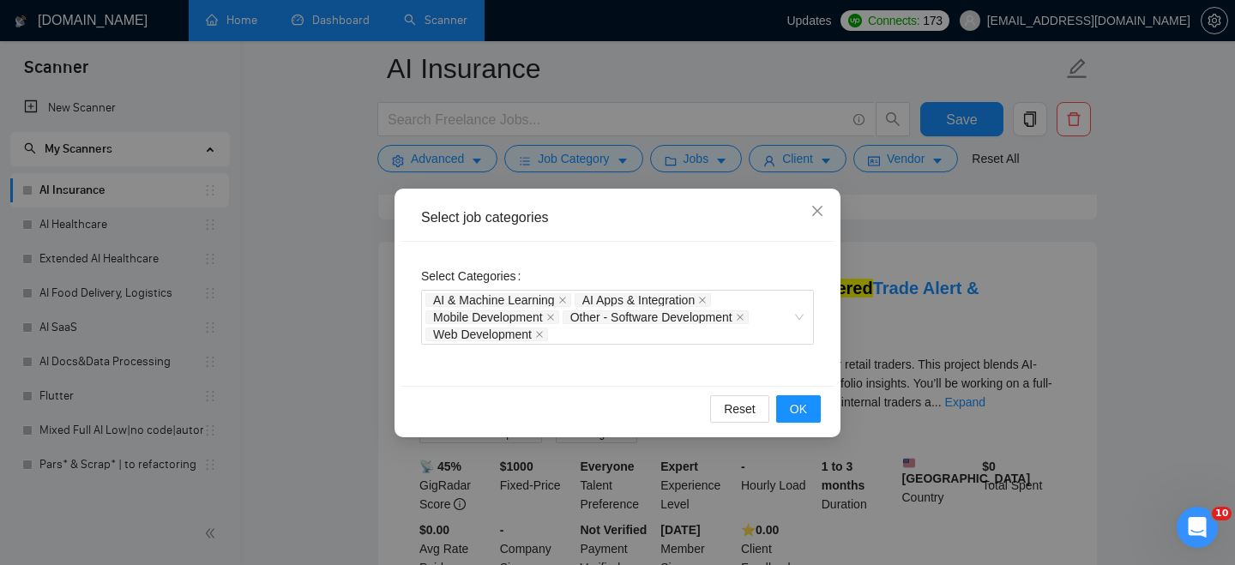
click at [324, 197] on div "Select job categories Select Categories AI & Machine Learning AI Apps & Integra…" at bounding box center [617, 282] width 1235 height 565
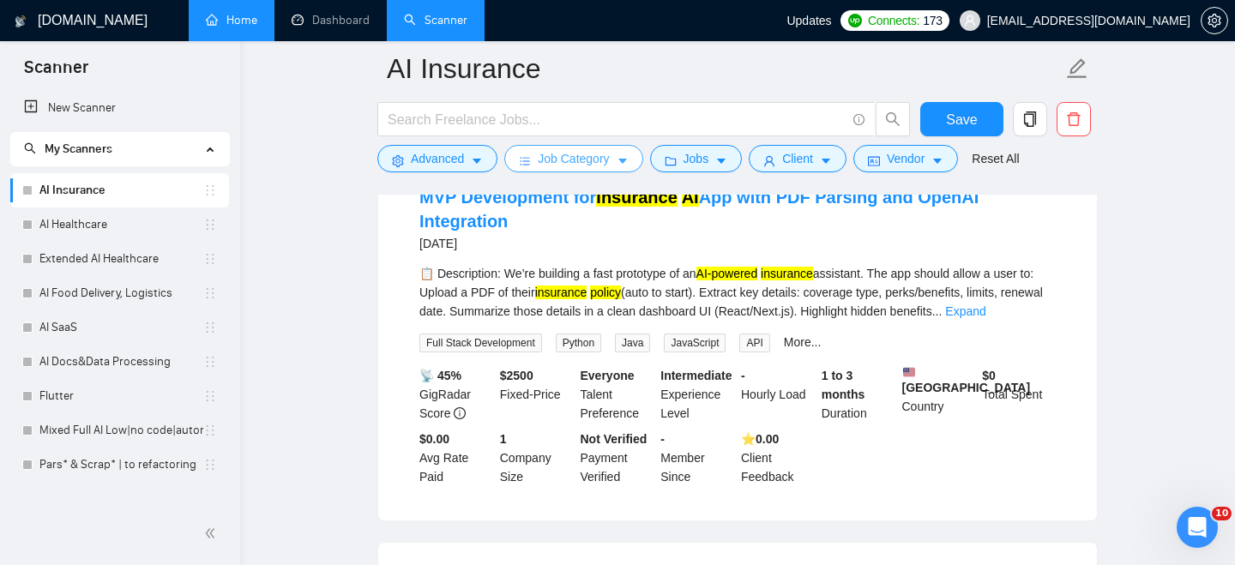
scroll to position [635, 0]
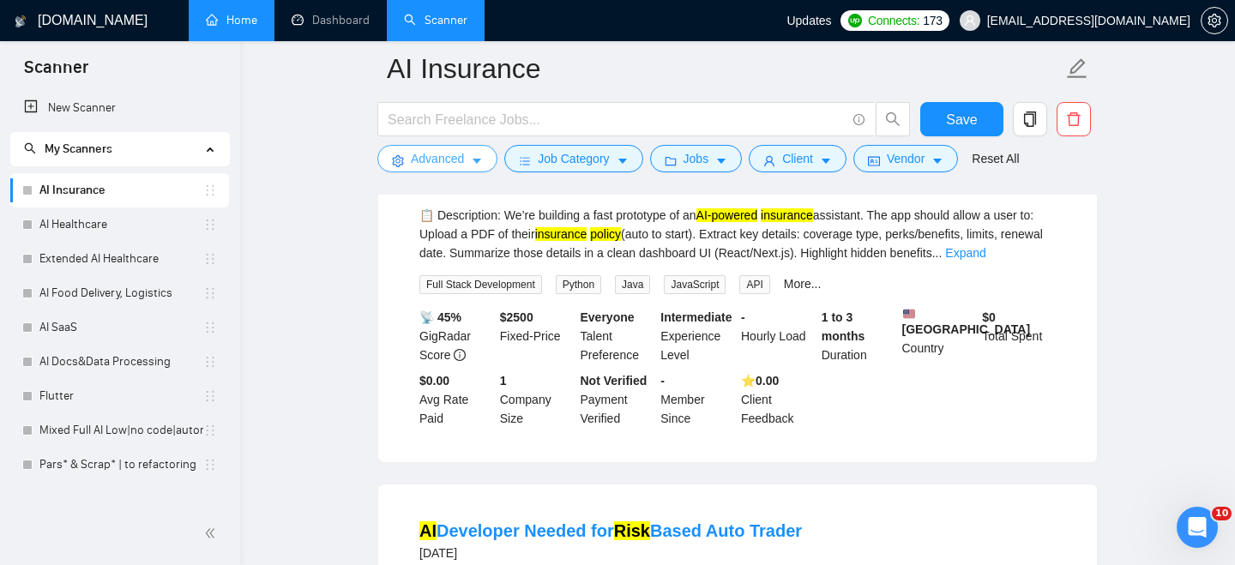
click at [479, 157] on icon "caret-down" at bounding box center [477, 161] width 12 height 12
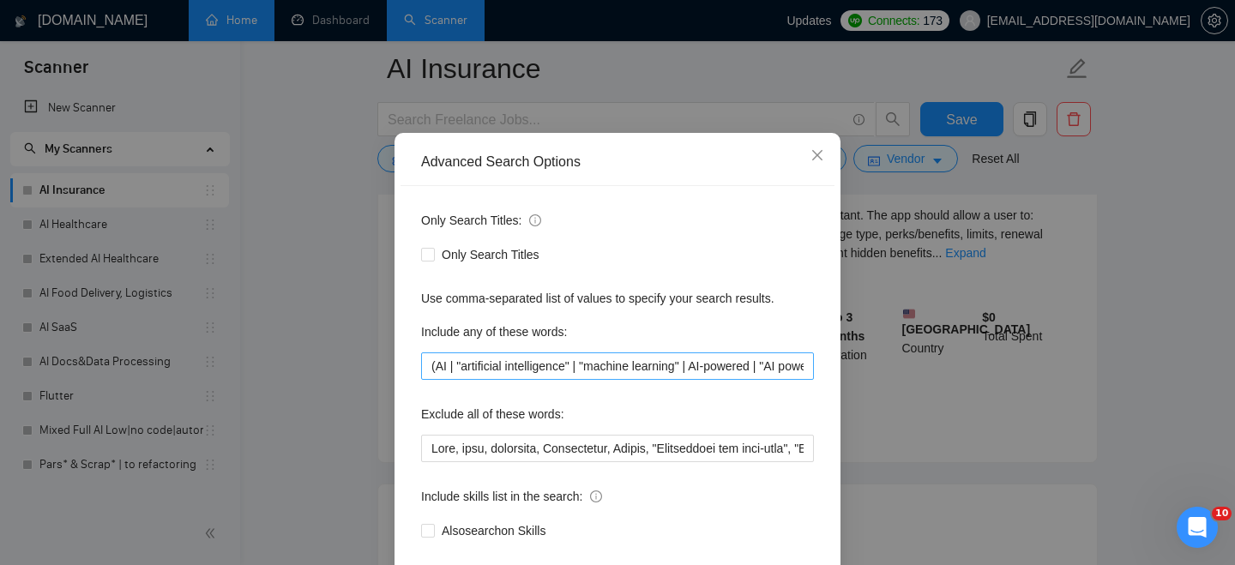
scroll to position [83, 0]
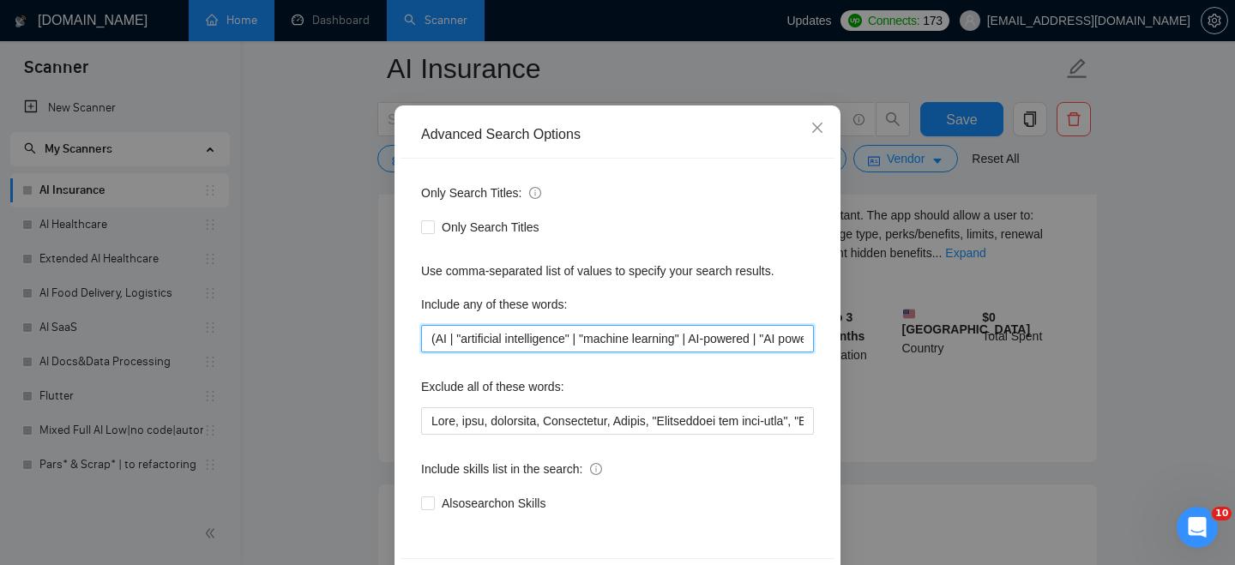
click at [570, 338] on input "(AI | "artificial intelligence" | "machine learning" | AI-powered | "AI powered…" at bounding box center [617, 338] width 393 height 27
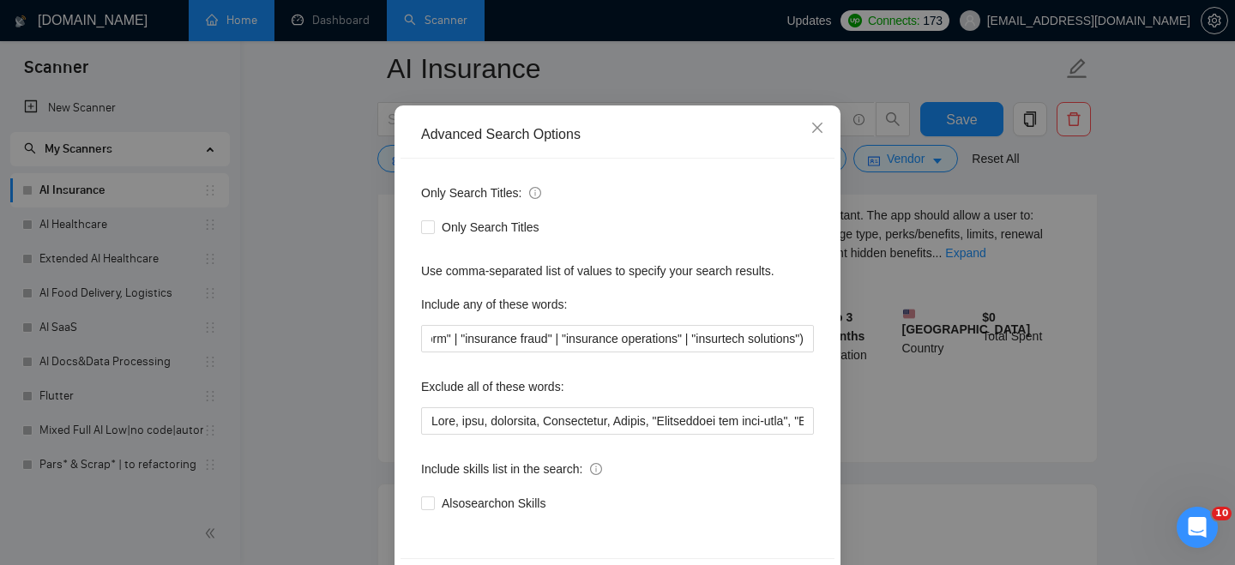
scroll to position [0, 0]
click at [683, 298] on div "Include any of these words:" at bounding box center [617, 308] width 393 height 34
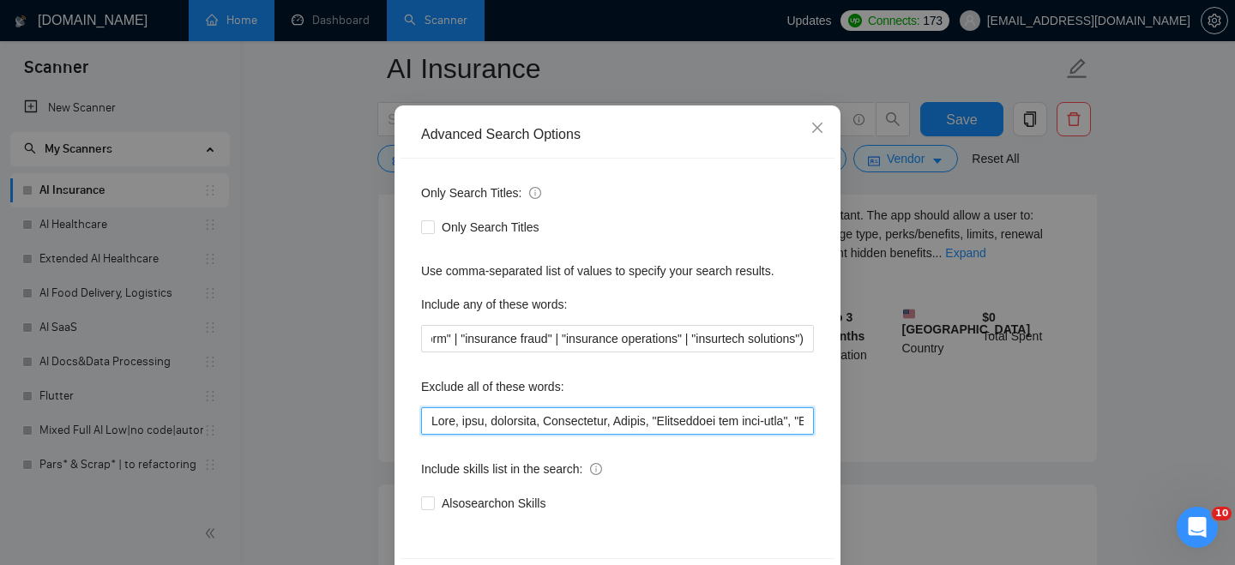
click at [611, 419] on input "text" at bounding box center [617, 420] width 393 height 27
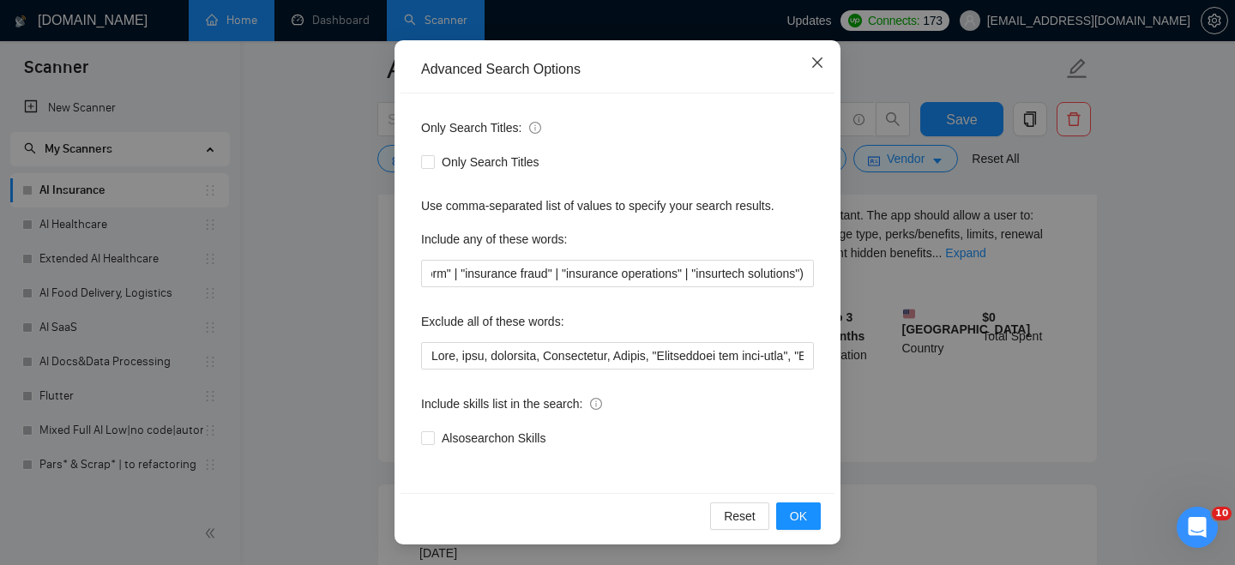
click at [814, 63] on icon "close" at bounding box center [817, 63] width 14 height 14
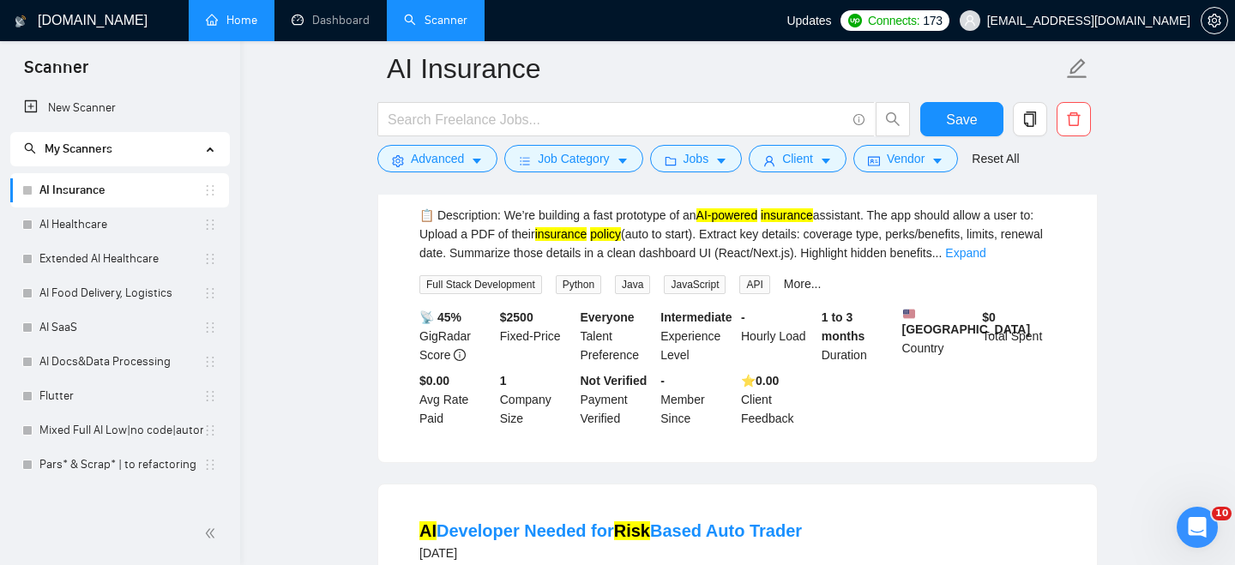
scroll to position [63, 0]
click at [85, 228] on link "AI Healthcare" at bounding box center [121, 225] width 164 height 34
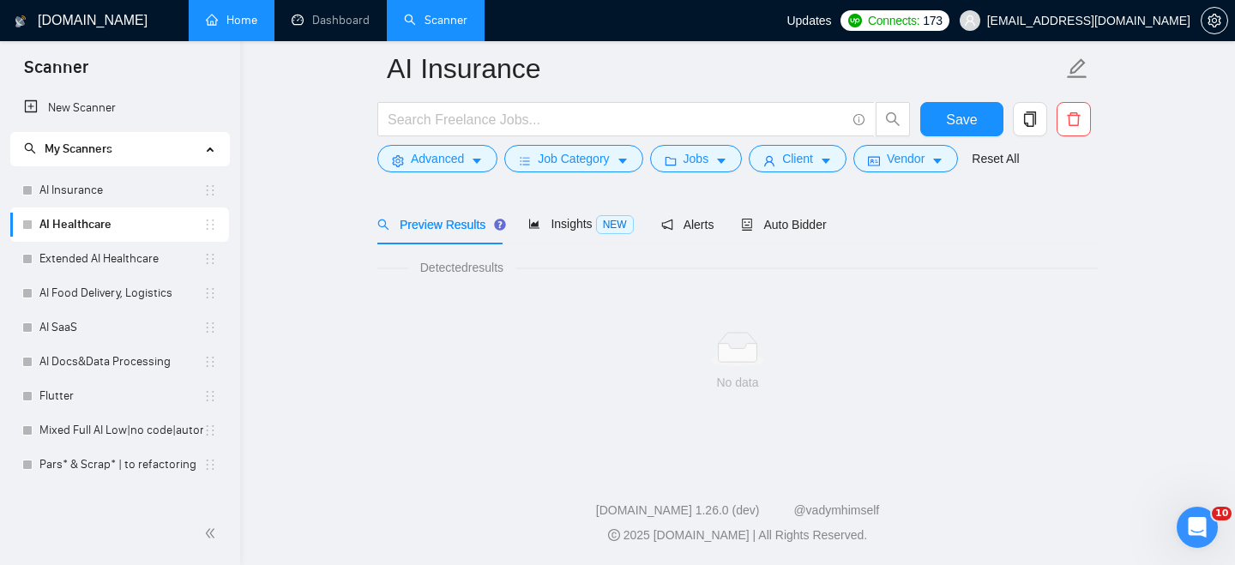
scroll to position [61, 0]
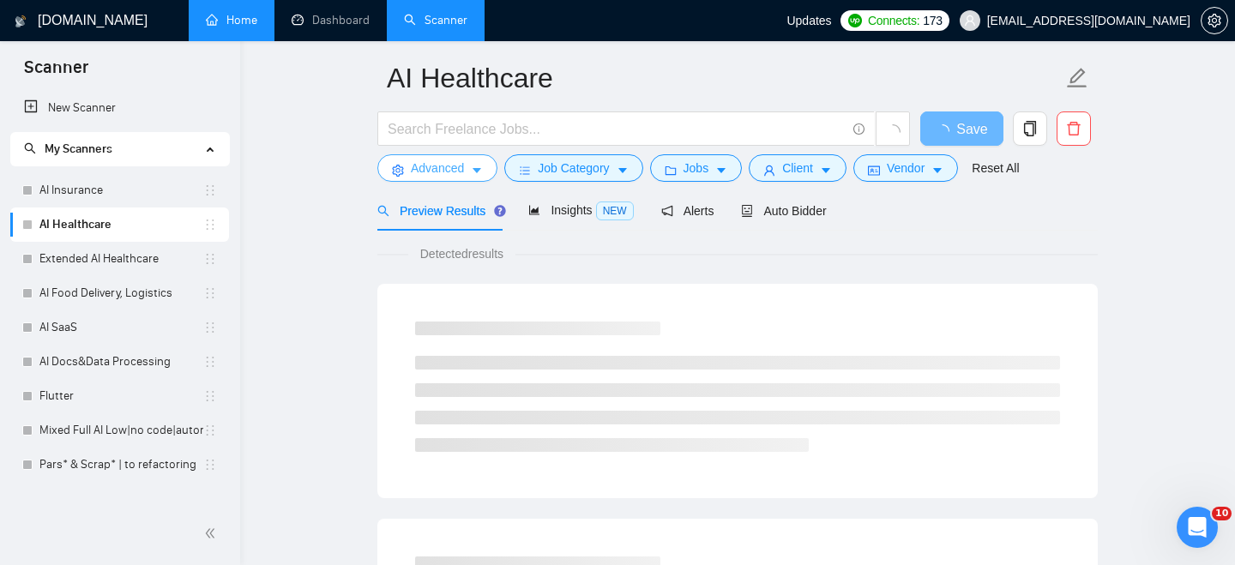
click at [480, 167] on icon "caret-down" at bounding box center [477, 171] width 12 height 12
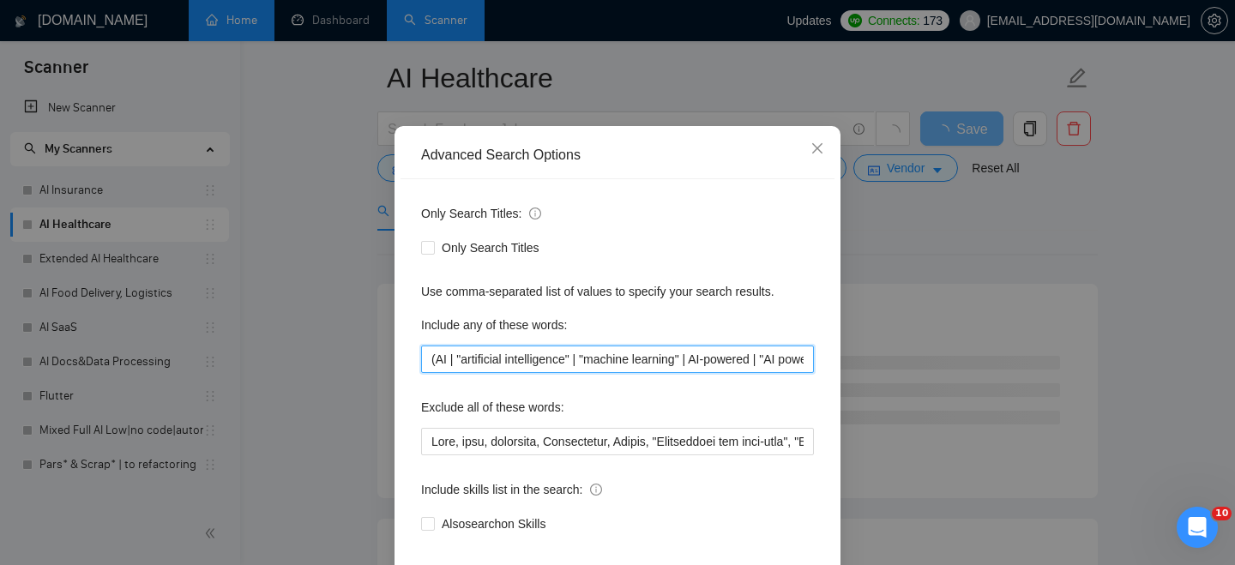
click at [540, 373] on input "(AI | "artificial intelligence" | "machine learning" | AI-powered | "AI powered…" at bounding box center [617, 359] width 393 height 27
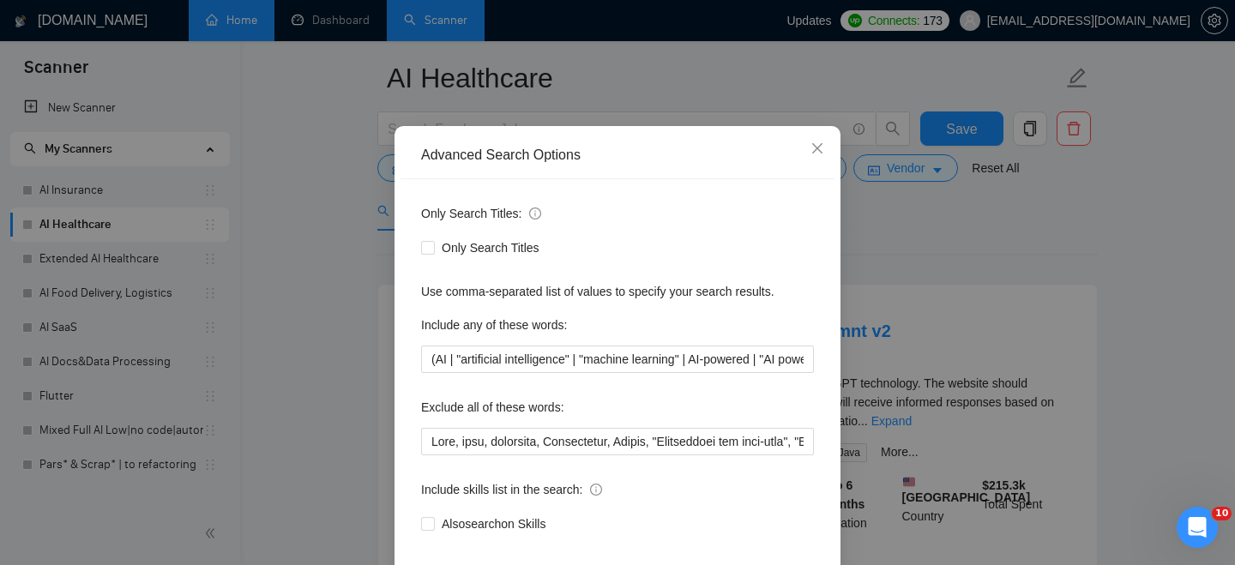
click at [601, 346] on div "Include any of these words:" at bounding box center [617, 328] width 393 height 34
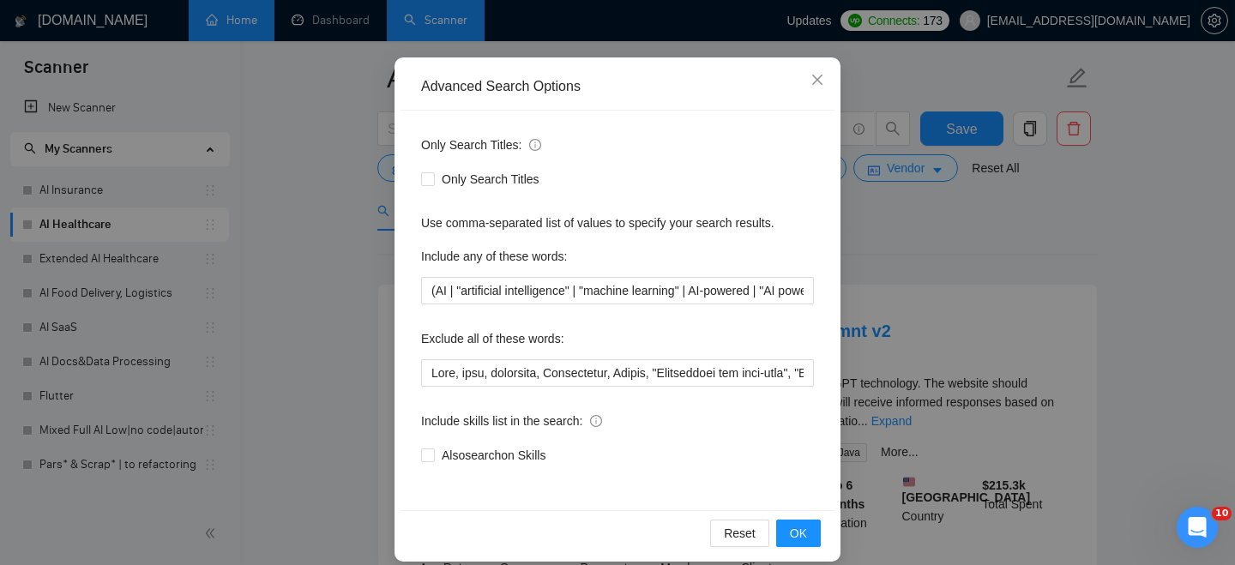
scroll to position [148, 0]
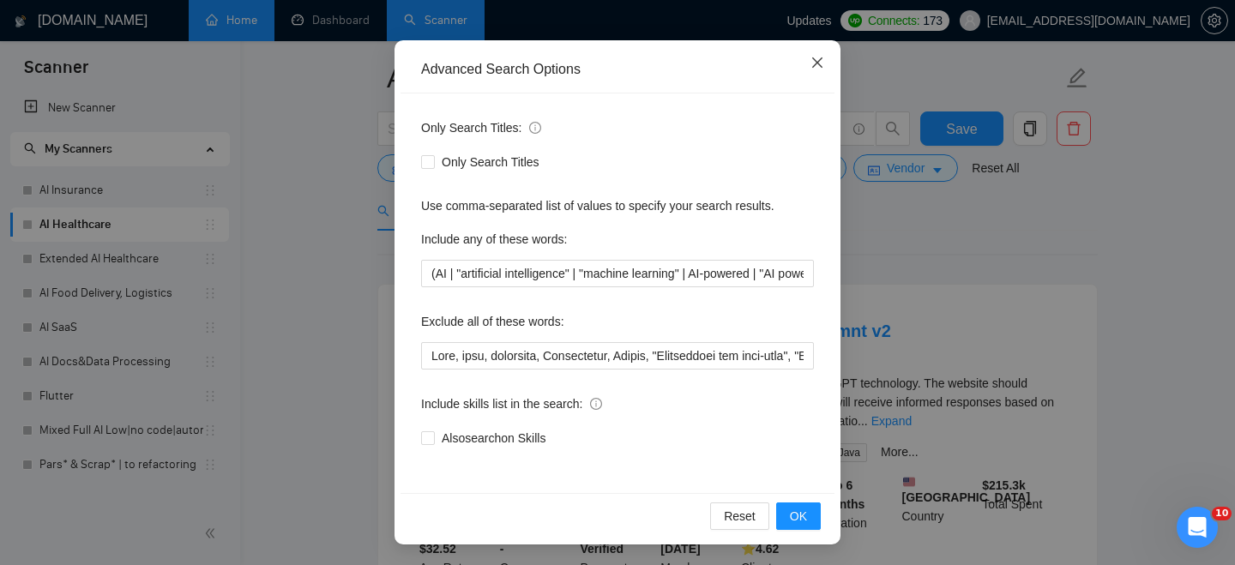
click at [817, 61] on icon "close" at bounding box center [817, 63] width 14 height 14
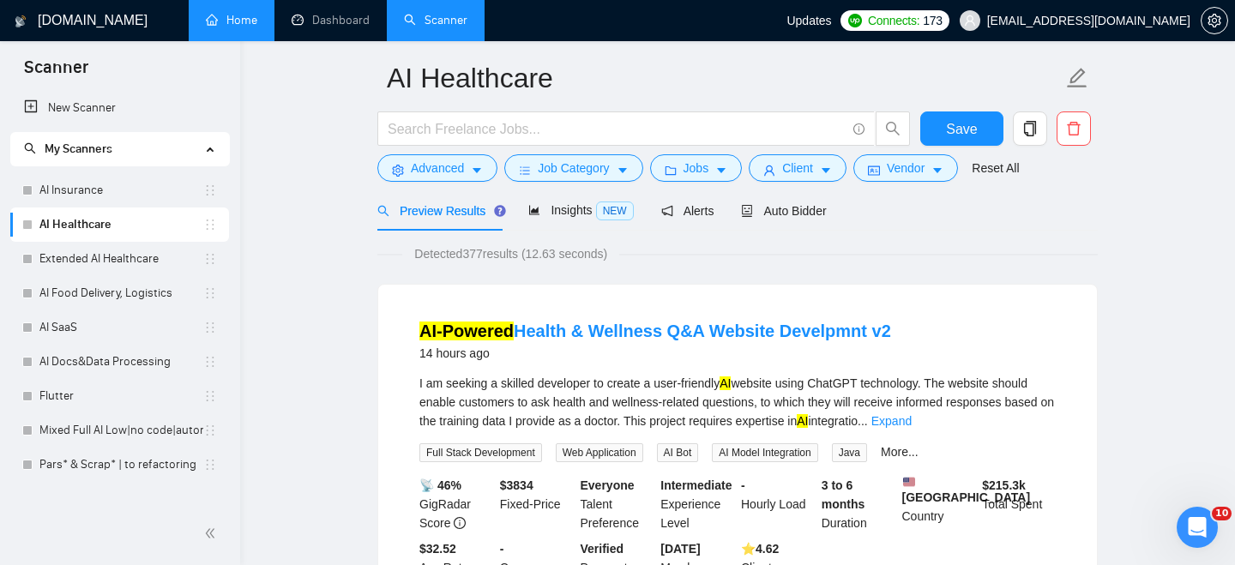
scroll to position [63, 0]
click at [470, 175] on button "Advanced" at bounding box center [437, 167] width 120 height 27
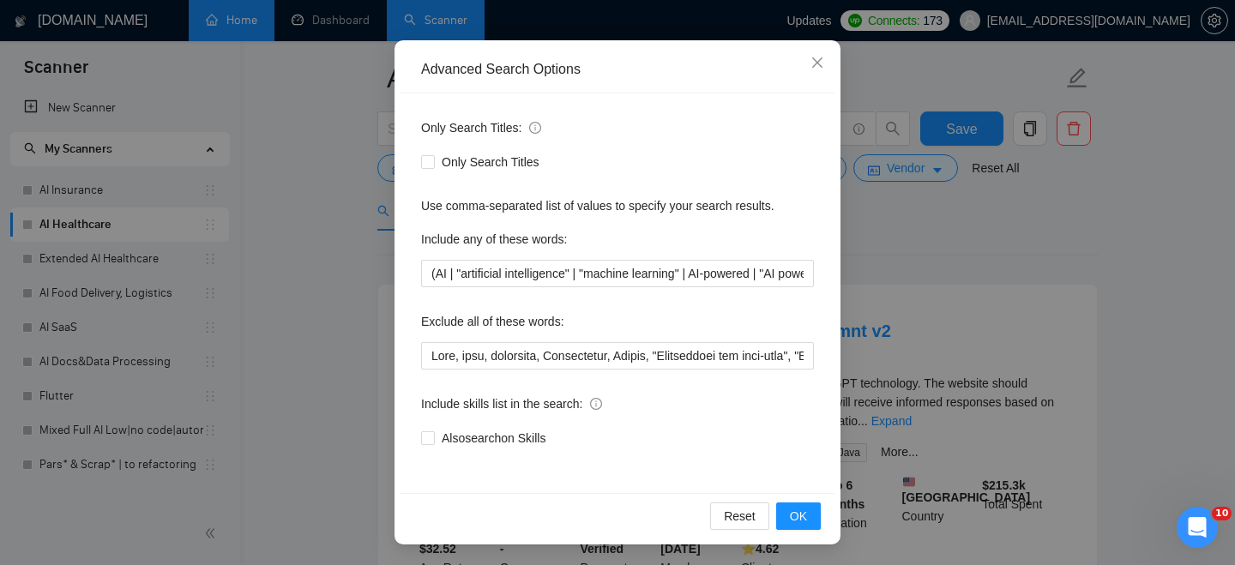
scroll to position [0, 0]
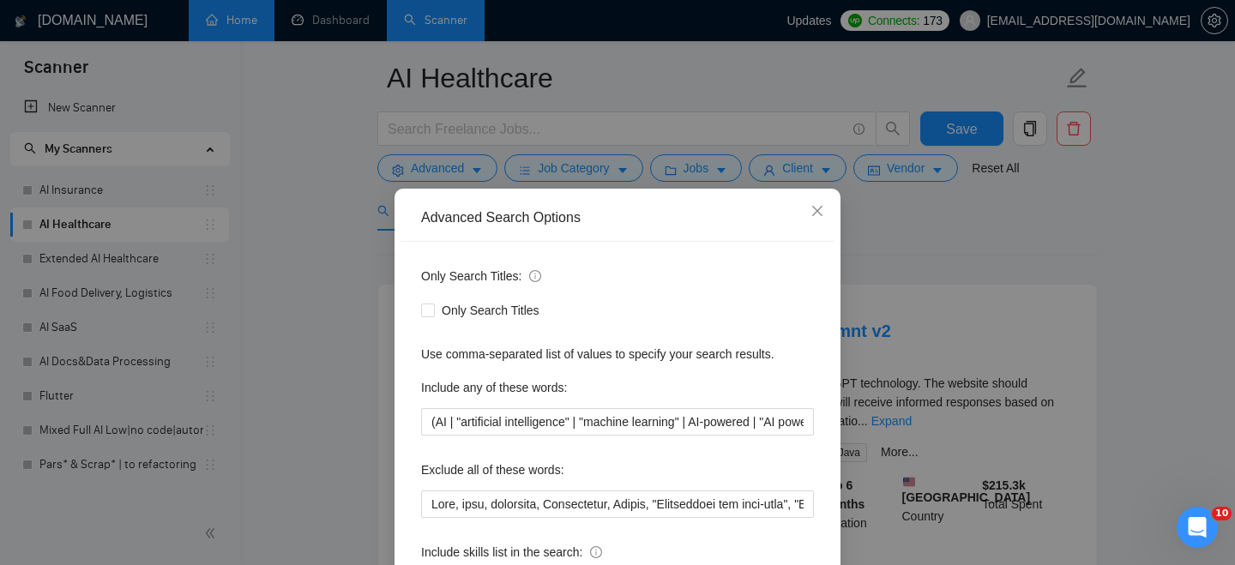
click at [316, 221] on div "Advanced Search Options Only Search Titles: Only Search Titles Use comma-separa…" at bounding box center [617, 282] width 1235 height 565
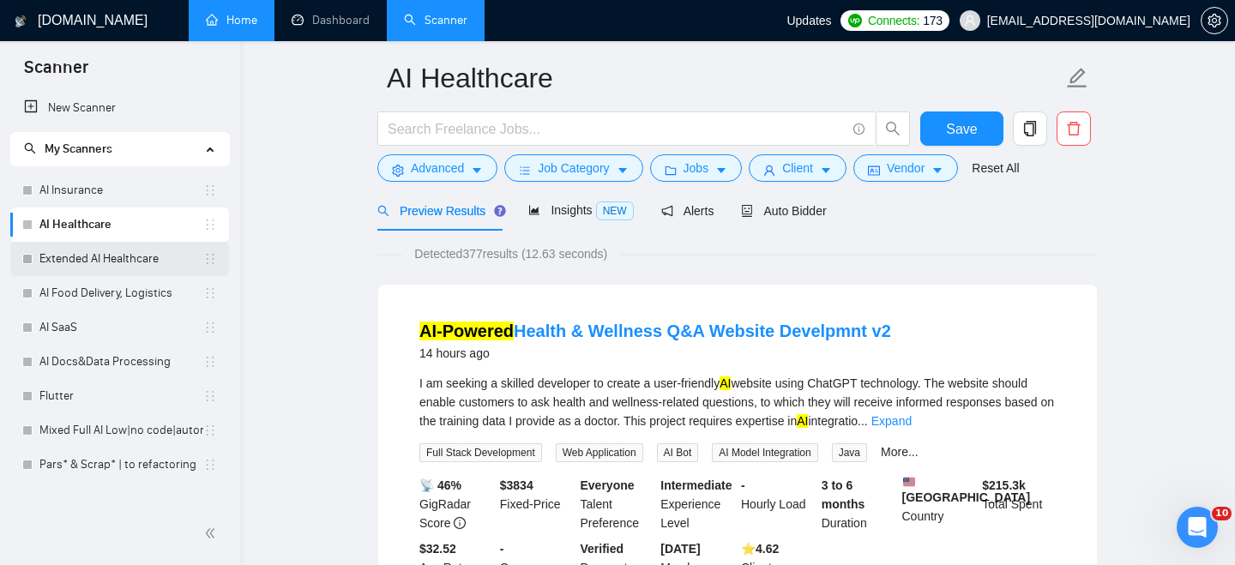
click at [131, 268] on link "Extended AI Healthcare" at bounding box center [121, 259] width 164 height 34
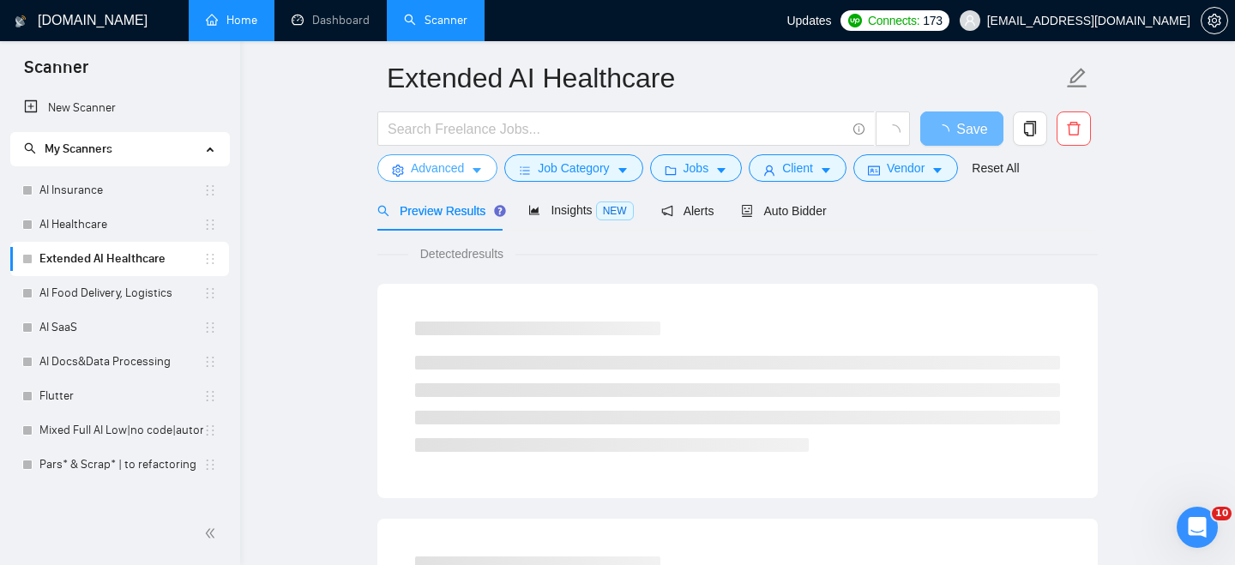
click at [479, 177] on button "Advanced" at bounding box center [437, 167] width 120 height 27
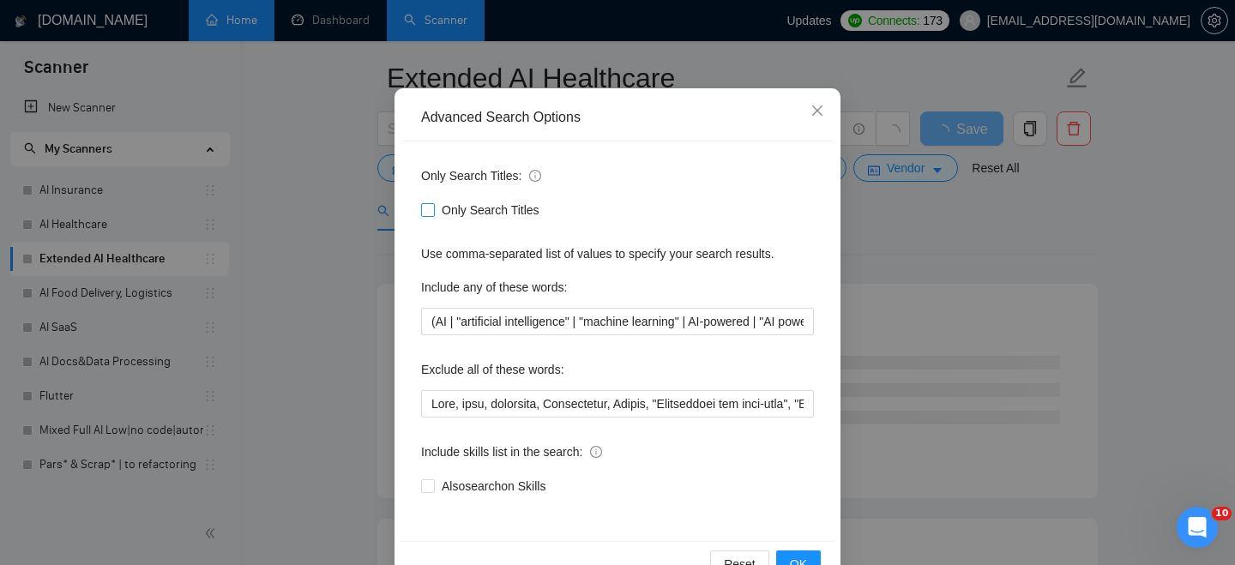
scroll to position [104, 0]
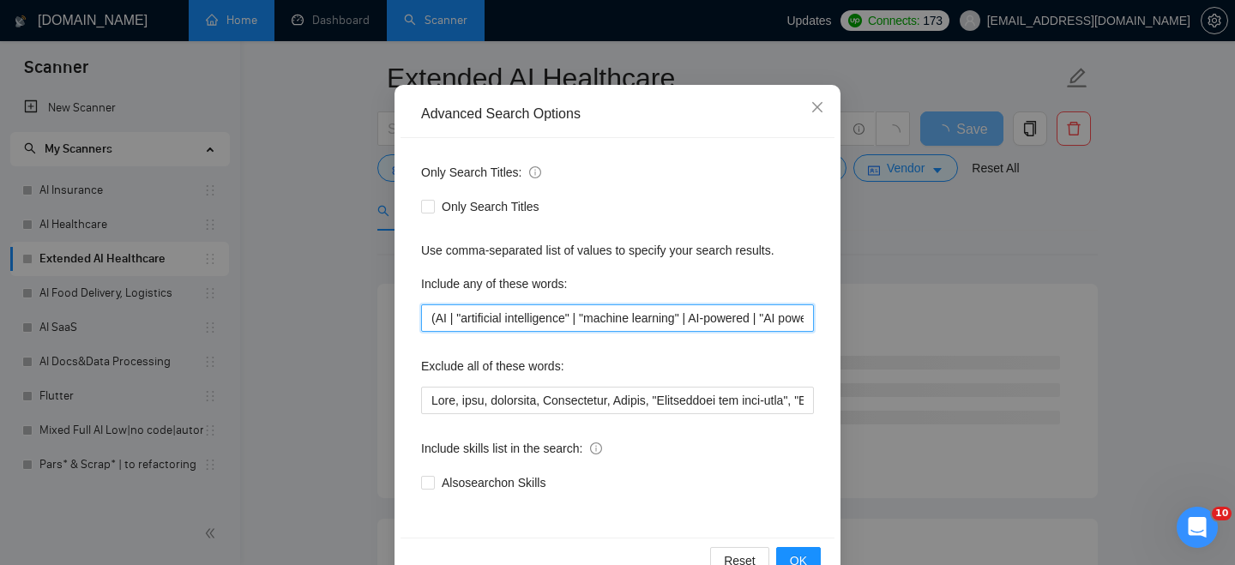
click at [496, 313] on input "(AI | "artificial intelligence" | "machine learning" | AI-powered | "AI powered…" at bounding box center [617, 317] width 393 height 27
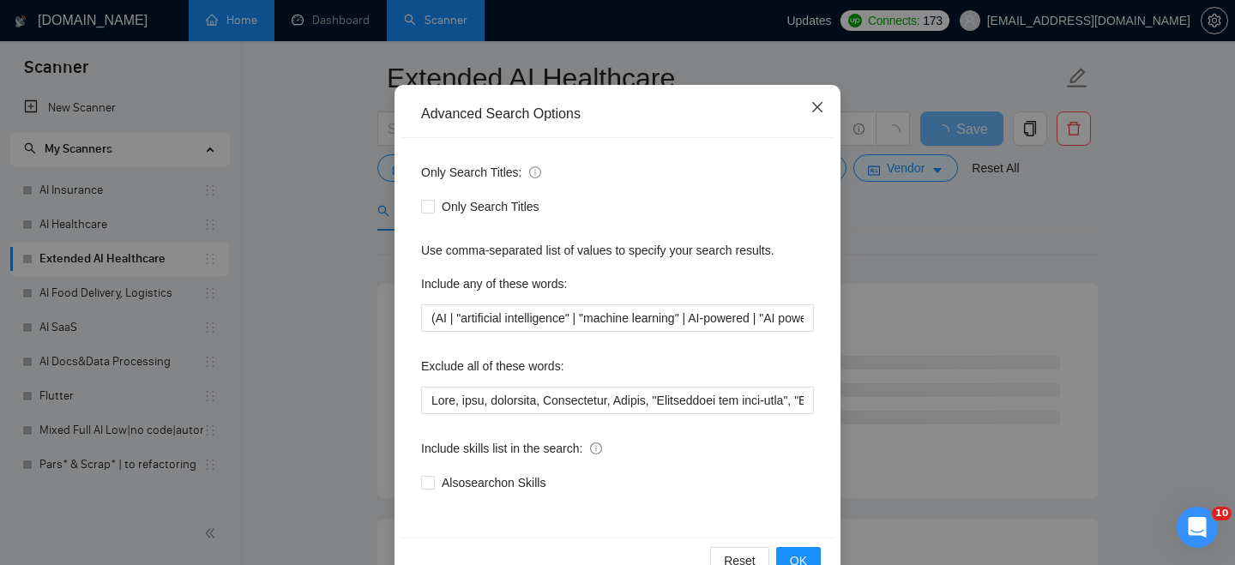
click at [818, 105] on icon "close" at bounding box center [817, 107] width 14 height 14
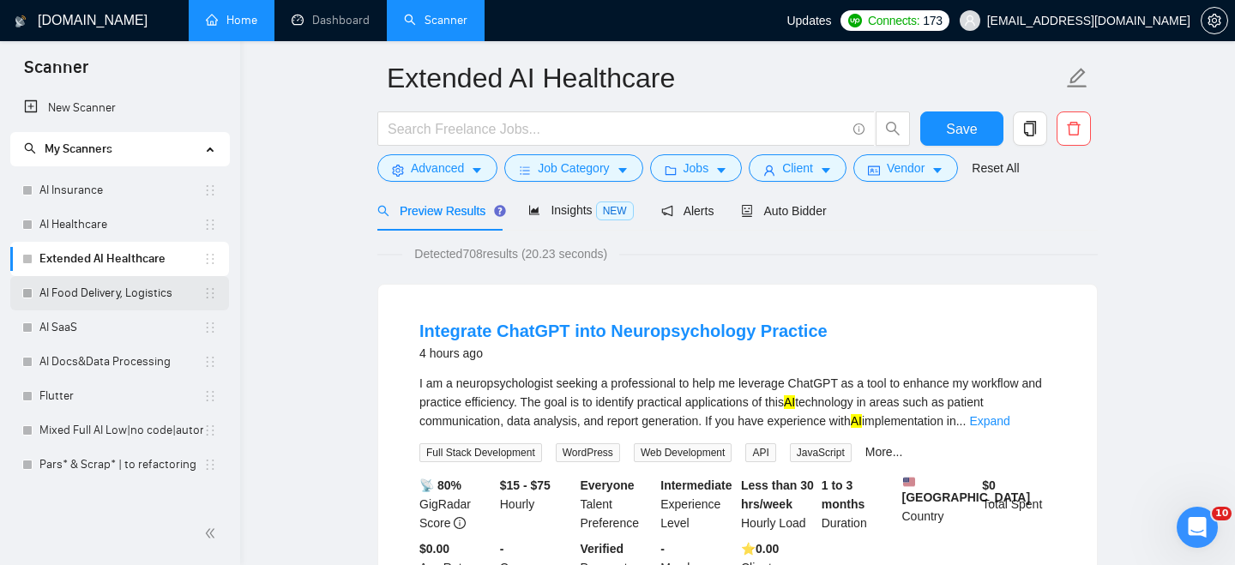
click at [118, 302] on link "AI Food Delivery, Logistics" at bounding box center [121, 293] width 164 height 34
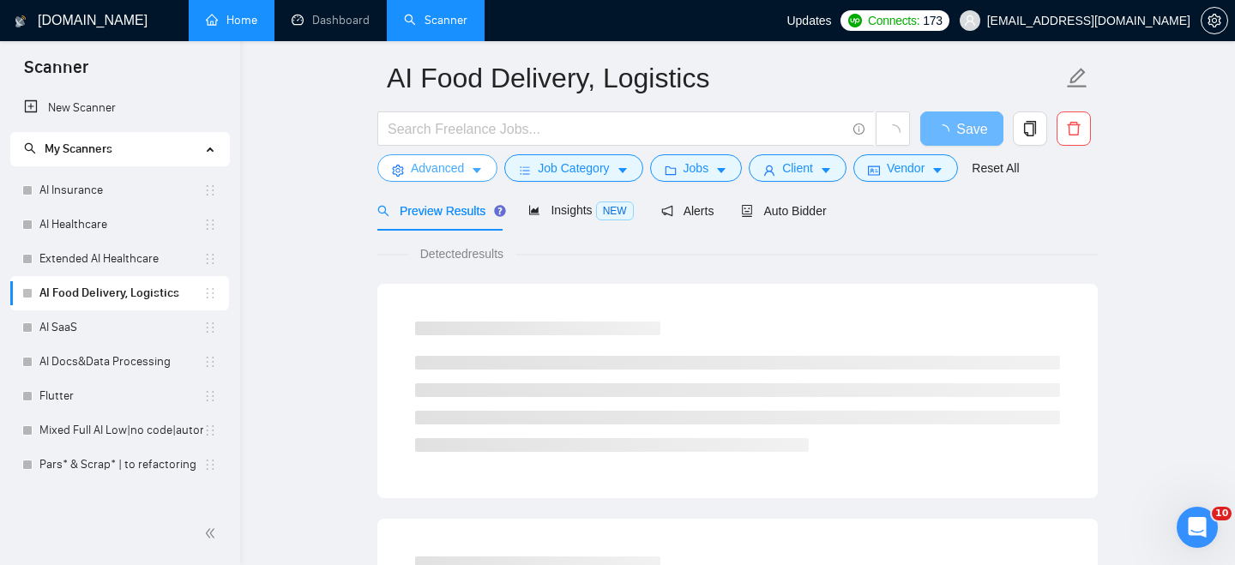
click at [480, 169] on icon "caret-down" at bounding box center [477, 171] width 9 height 5
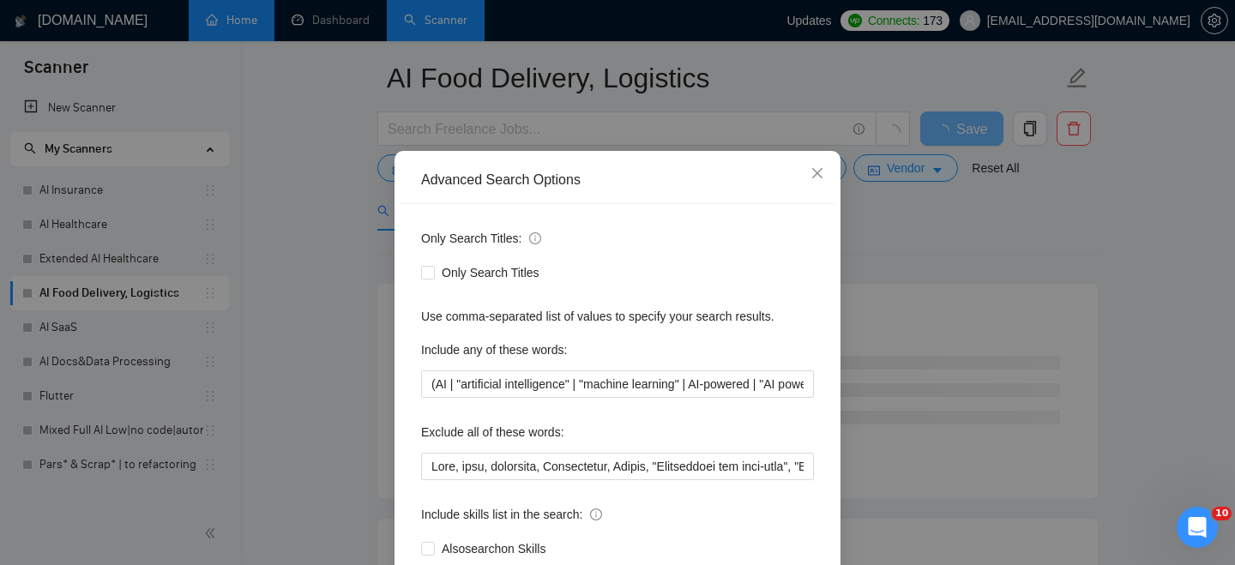
scroll to position [44, 0]
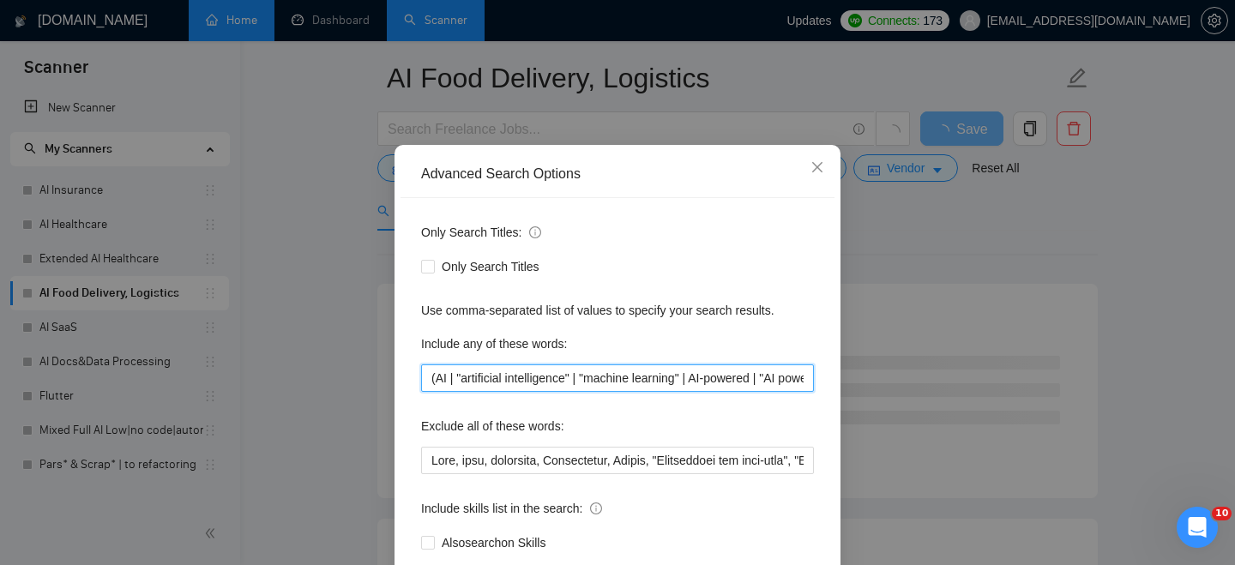
click at [522, 381] on input "(AI | "artificial intelligence" | "machine learning" | AI-powered | "AI powered…" at bounding box center [617, 377] width 393 height 27
click at [521, 381] on input "(AI | "artificial intelligence" | "machine learning" | AI-powered | "AI powered…" at bounding box center [617, 377] width 393 height 27
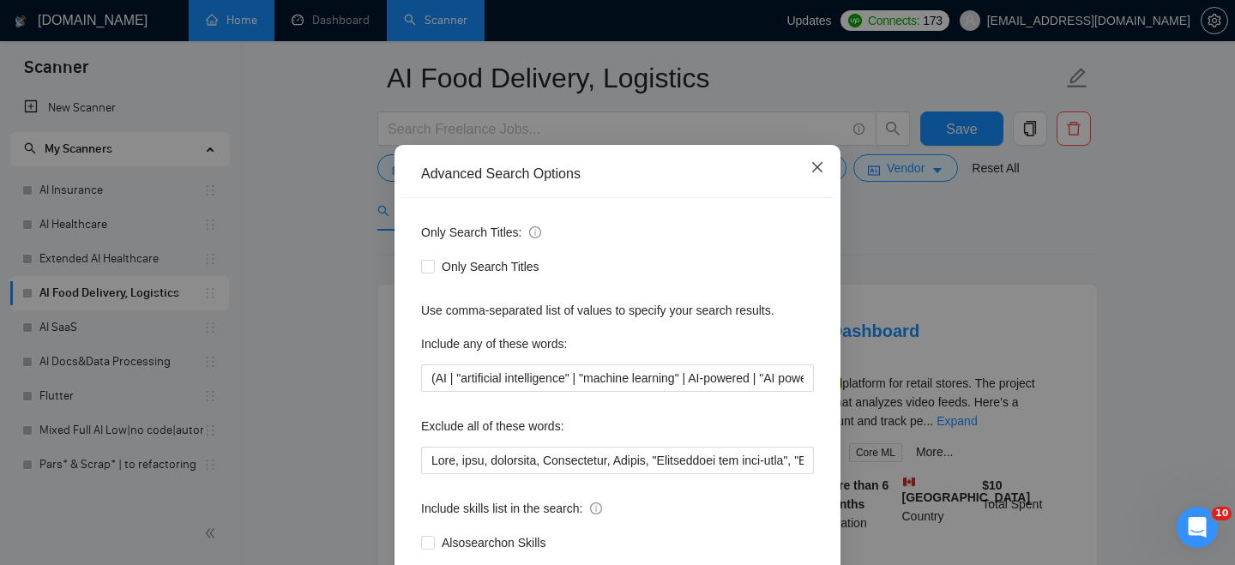
click at [819, 173] on icon "close" at bounding box center [817, 167] width 14 height 14
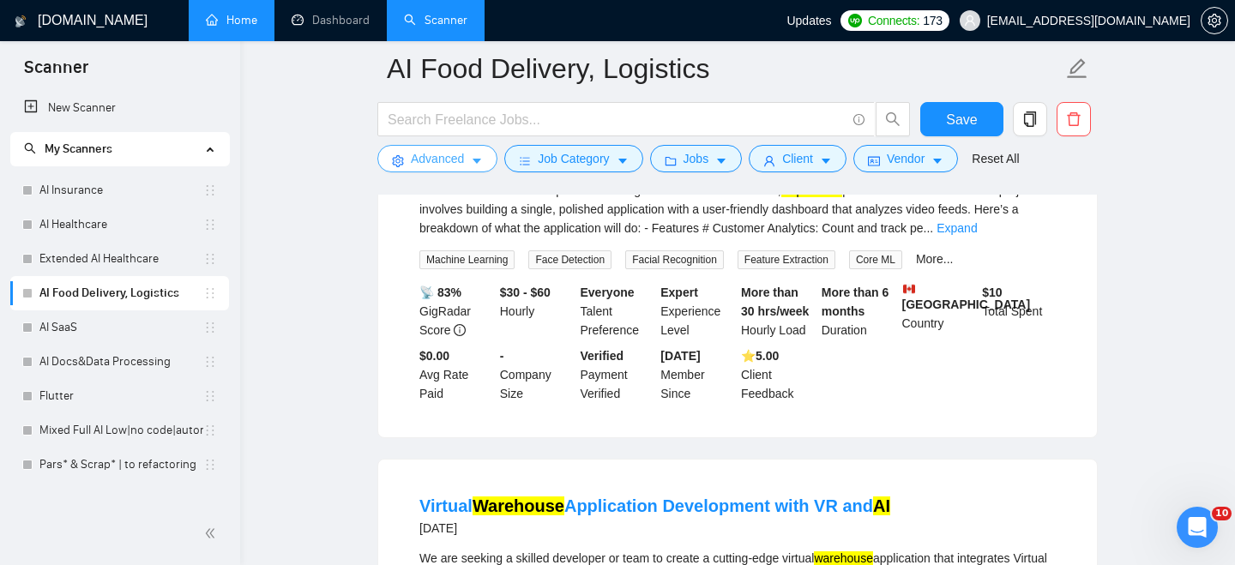
scroll to position [301, 0]
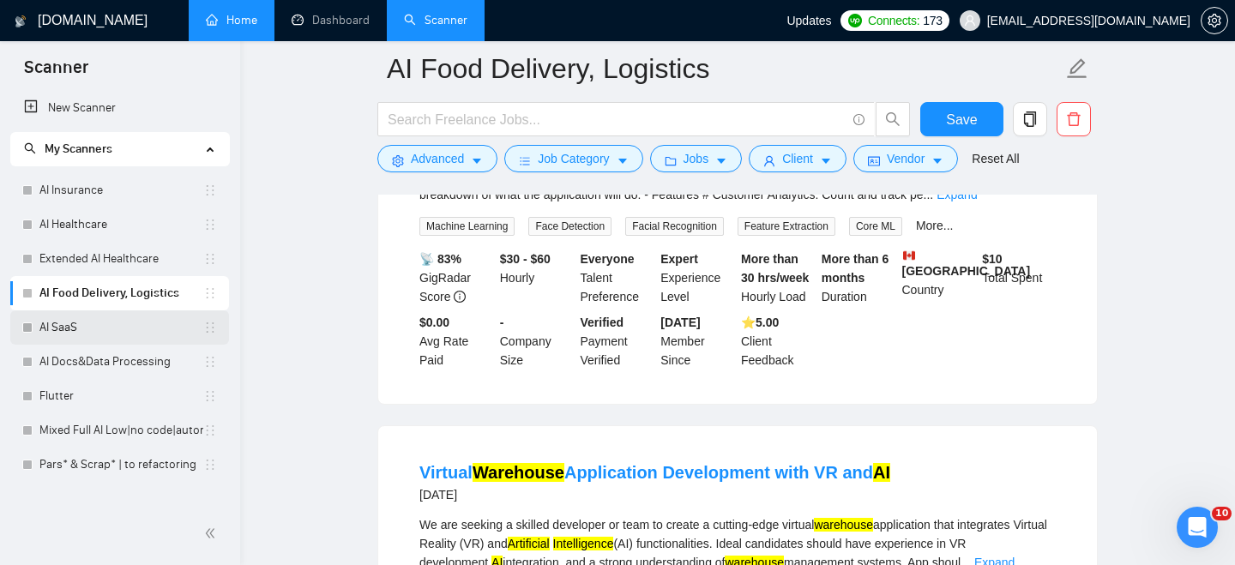
click at [125, 322] on link "AI SaaS" at bounding box center [121, 327] width 164 height 34
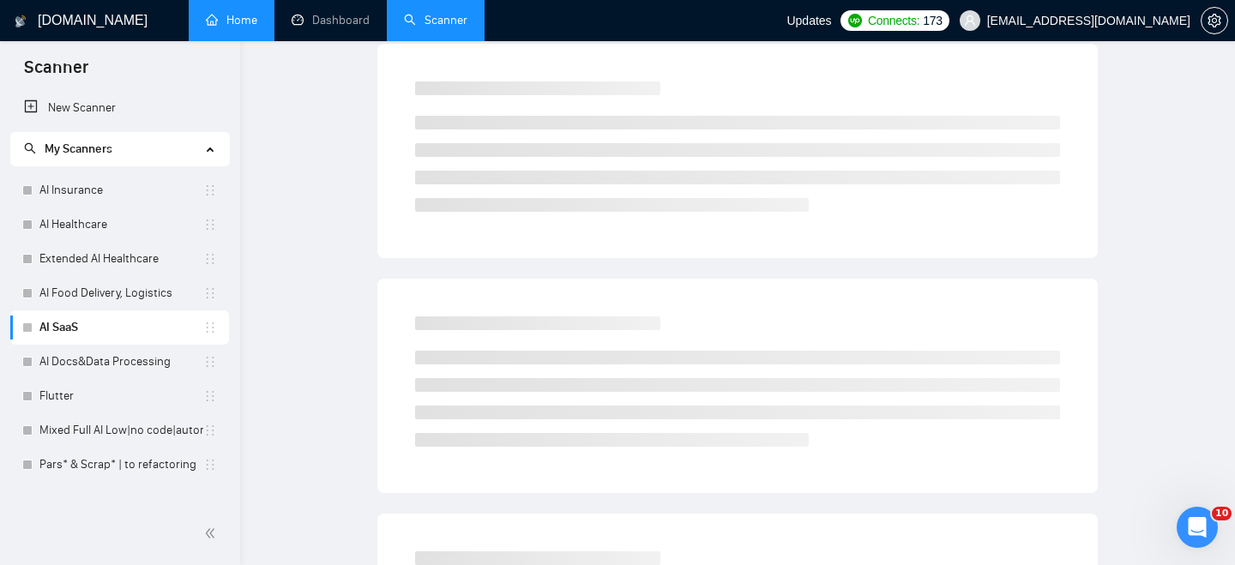
scroll to position [61, 0]
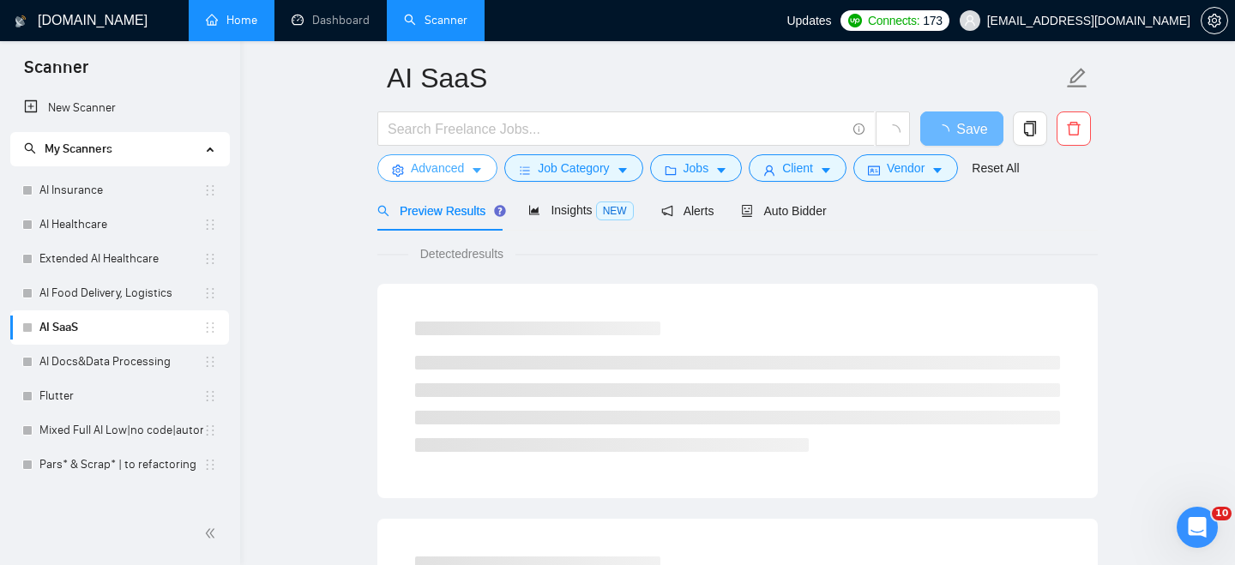
click at [481, 173] on icon "caret-down" at bounding box center [477, 171] width 12 height 12
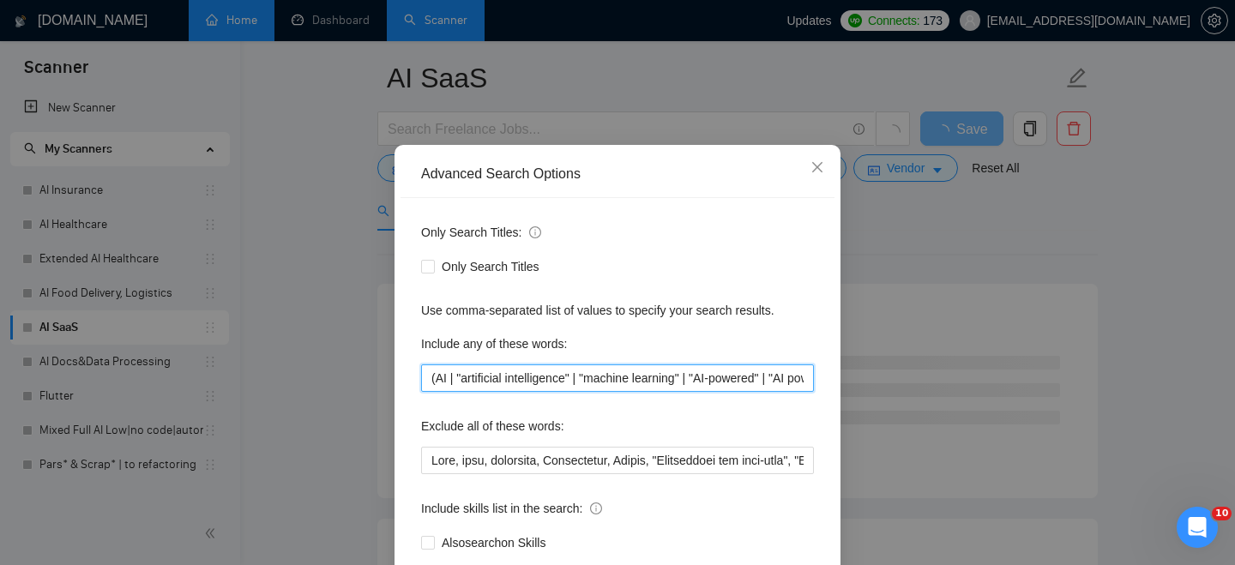
click at [512, 392] on input "(AI | "artificial intelligence" | "machine learning" | "AI-powered" | "AI power…" at bounding box center [617, 377] width 393 height 27
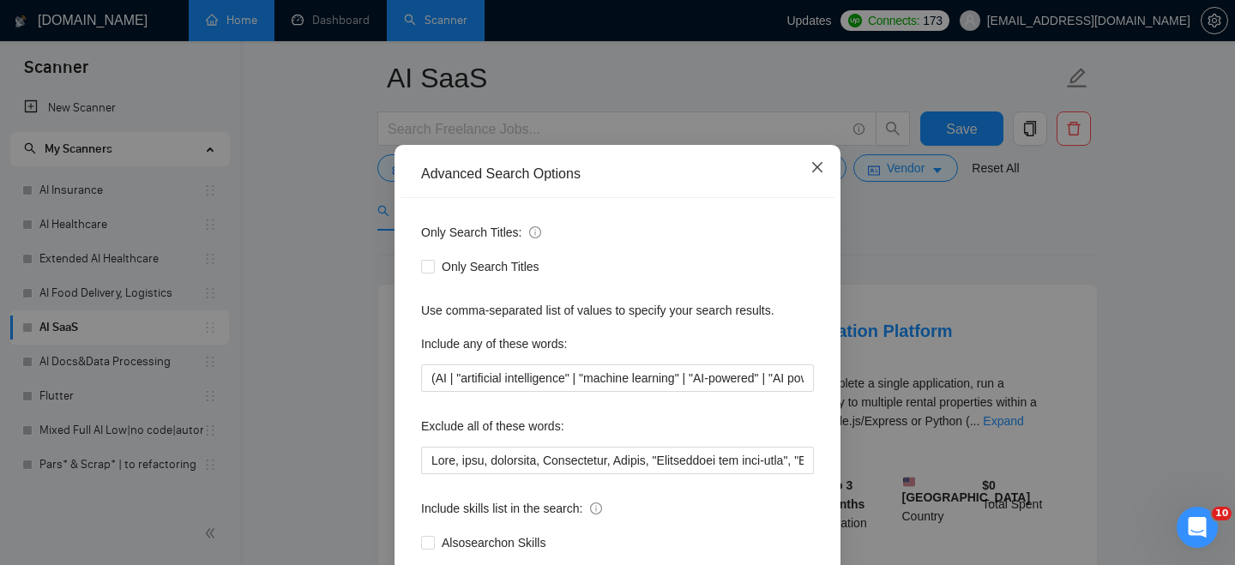
click at [821, 174] on icon "close" at bounding box center [817, 167] width 14 height 14
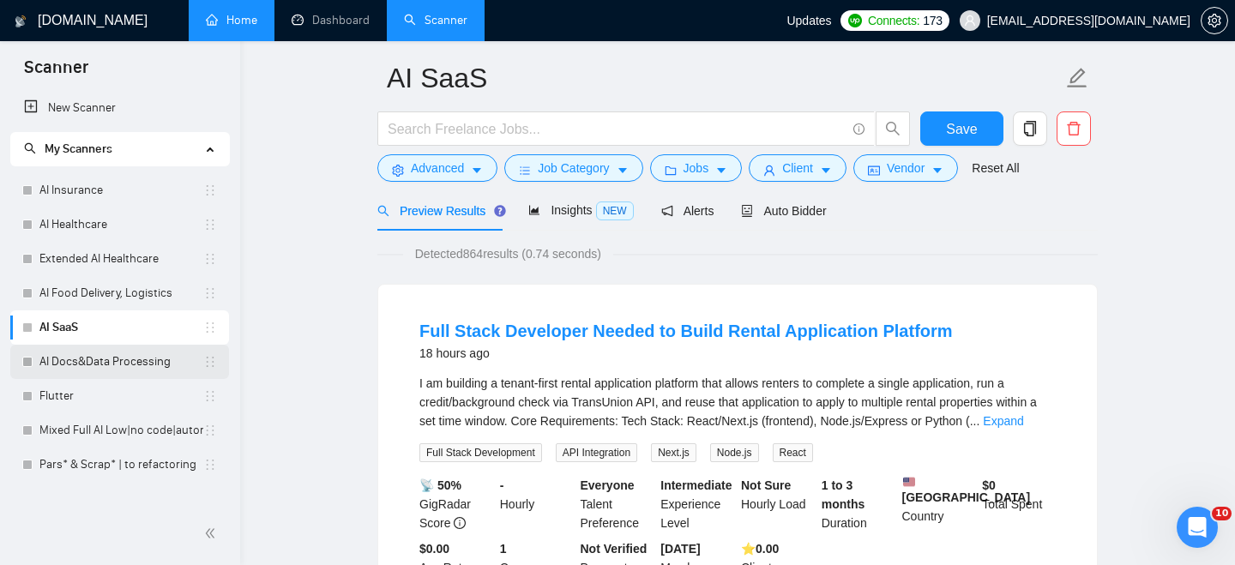
click at [117, 359] on link "AI Docs&Data Processing" at bounding box center [121, 362] width 164 height 34
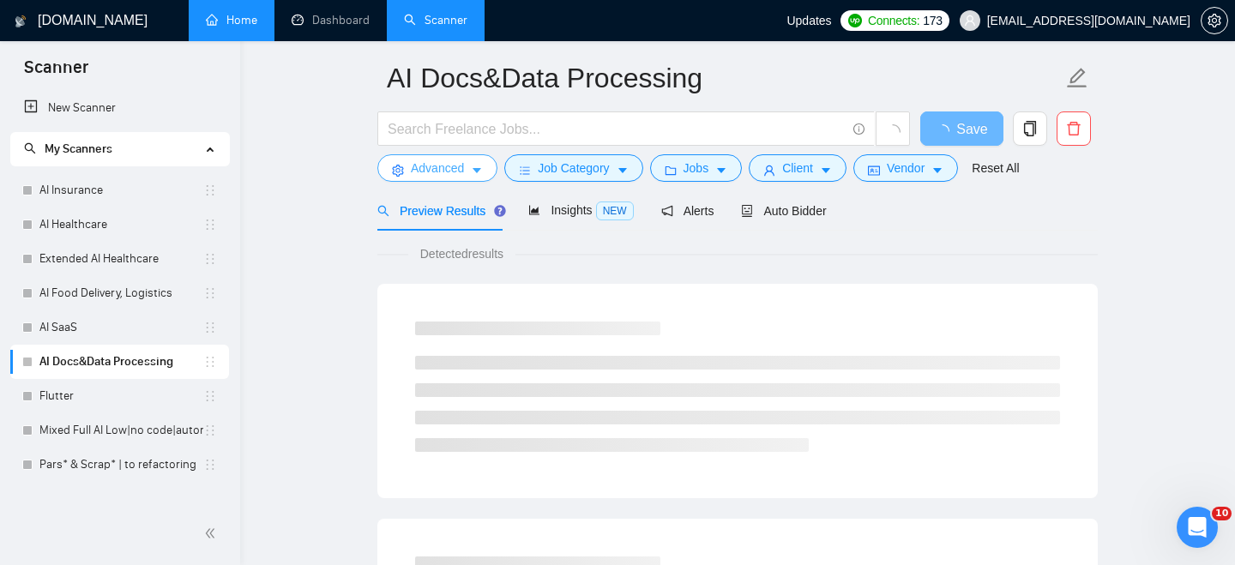
click at [483, 168] on icon "caret-down" at bounding box center [477, 171] width 12 height 12
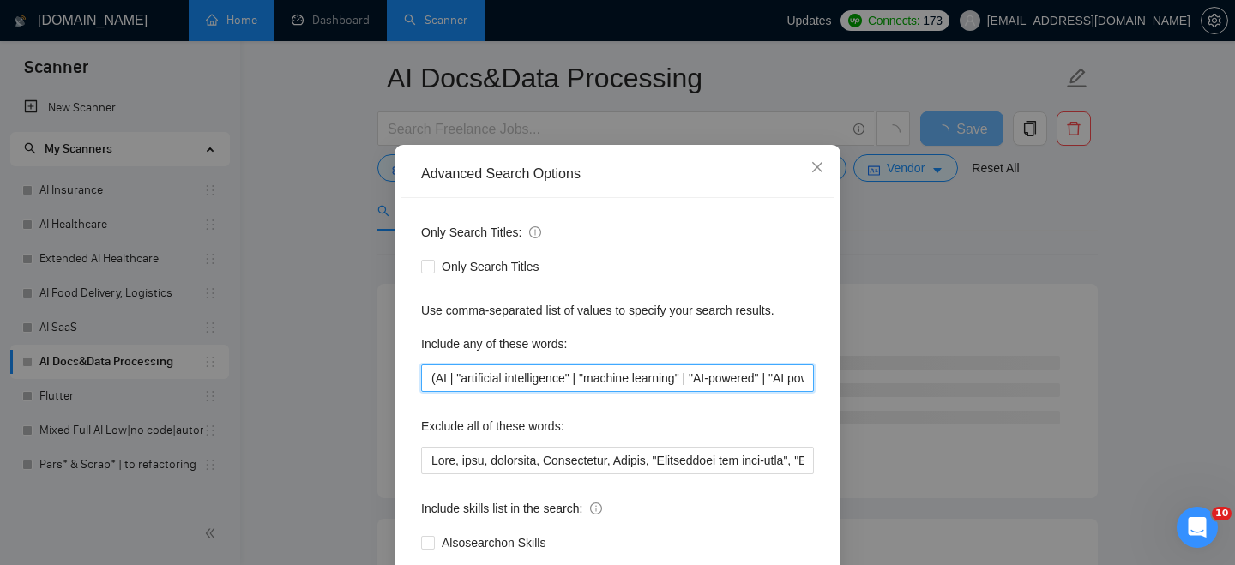
click at [509, 392] on input "(AI | "artificial intelligence" | "machine learning" | "AI-powered" | "AI power…" at bounding box center [617, 377] width 393 height 27
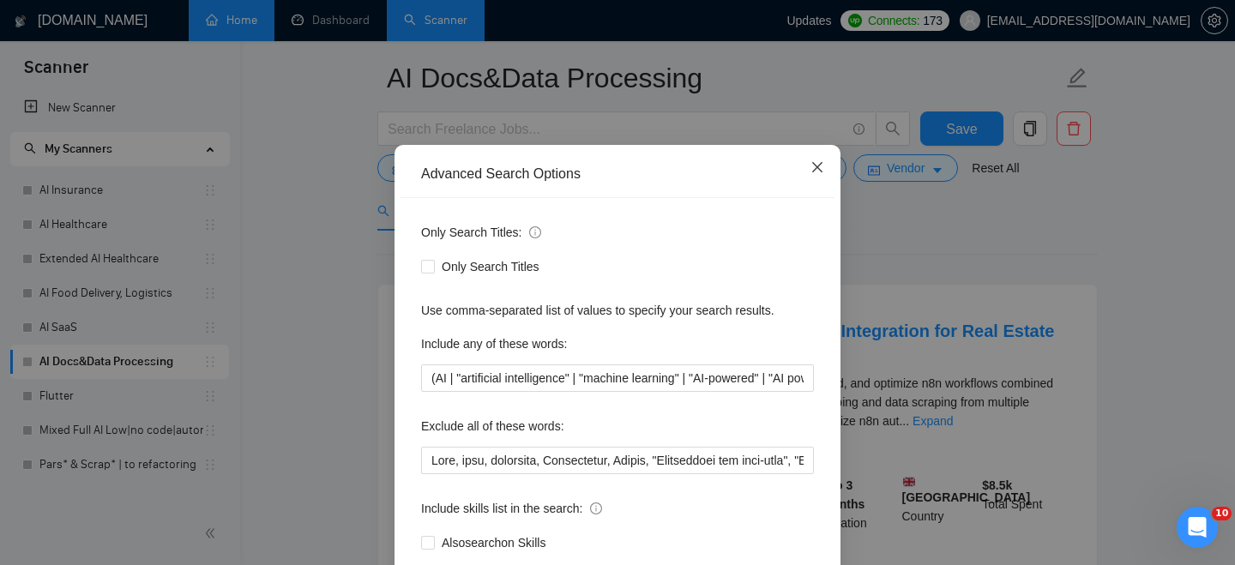
click at [816, 174] on icon "close" at bounding box center [817, 167] width 14 height 14
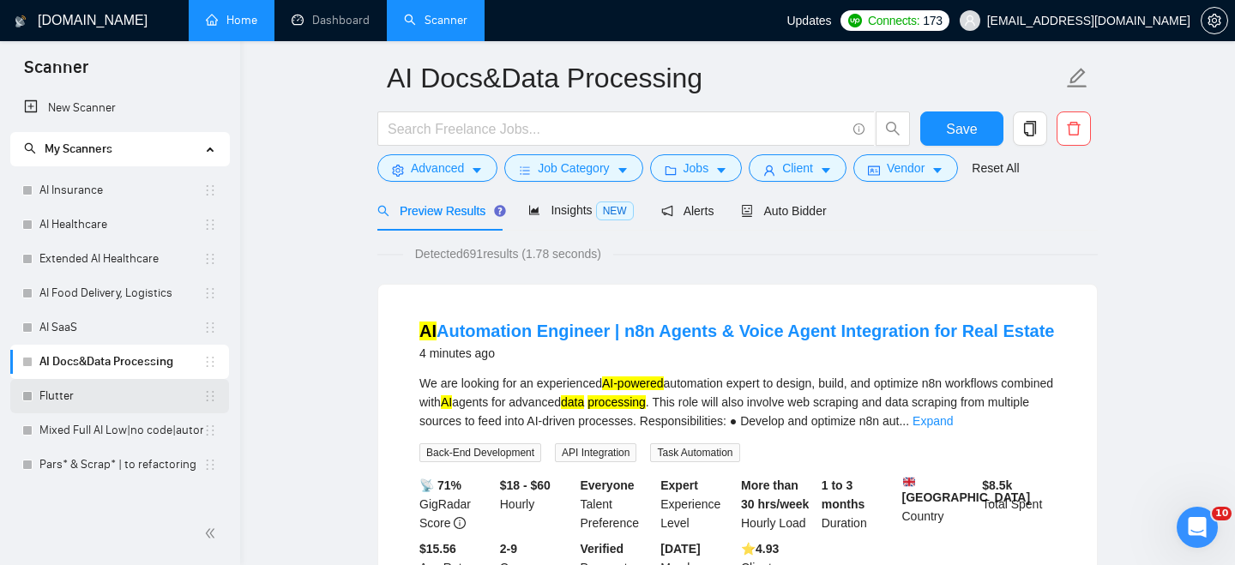
click at [99, 402] on link "Flutter" at bounding box center [121, 396] width 164 height 34
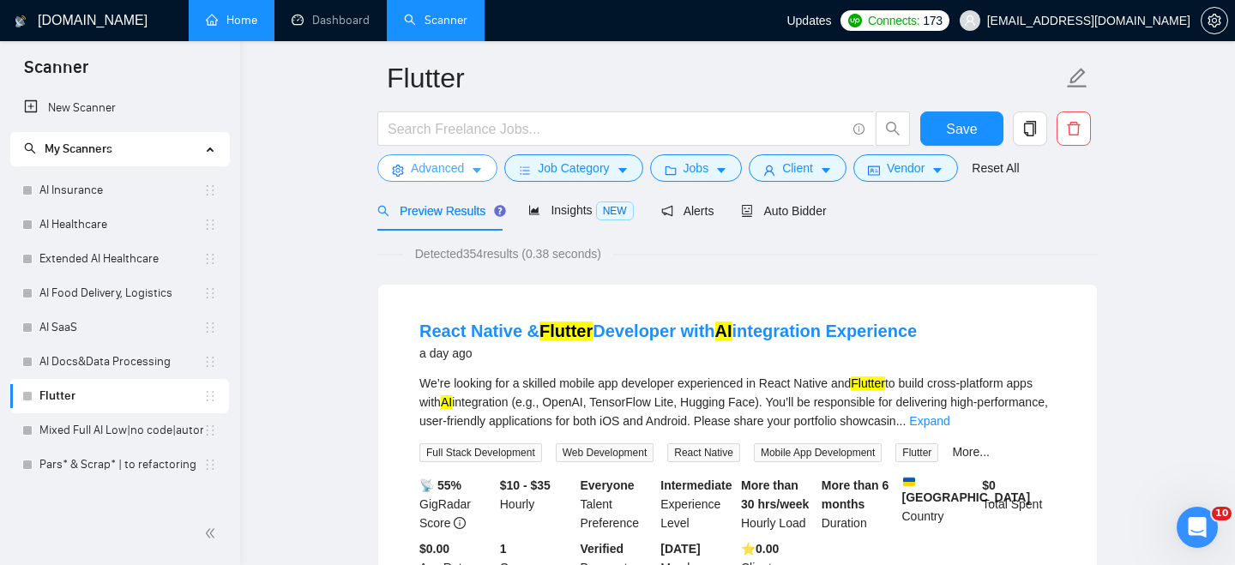
click at [478, 171] on icon "caret-down" at bounding box center [477, 171] width 9 height 5
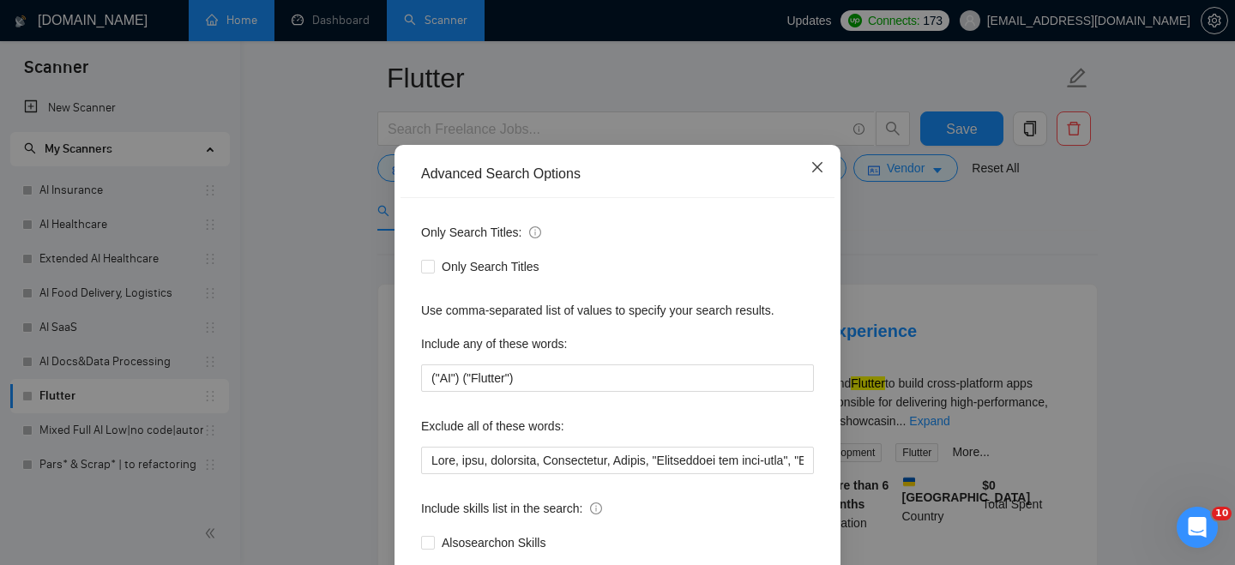
click at [816, 174] on icon "close" at bounding box center [817, 167] width 14 height 14
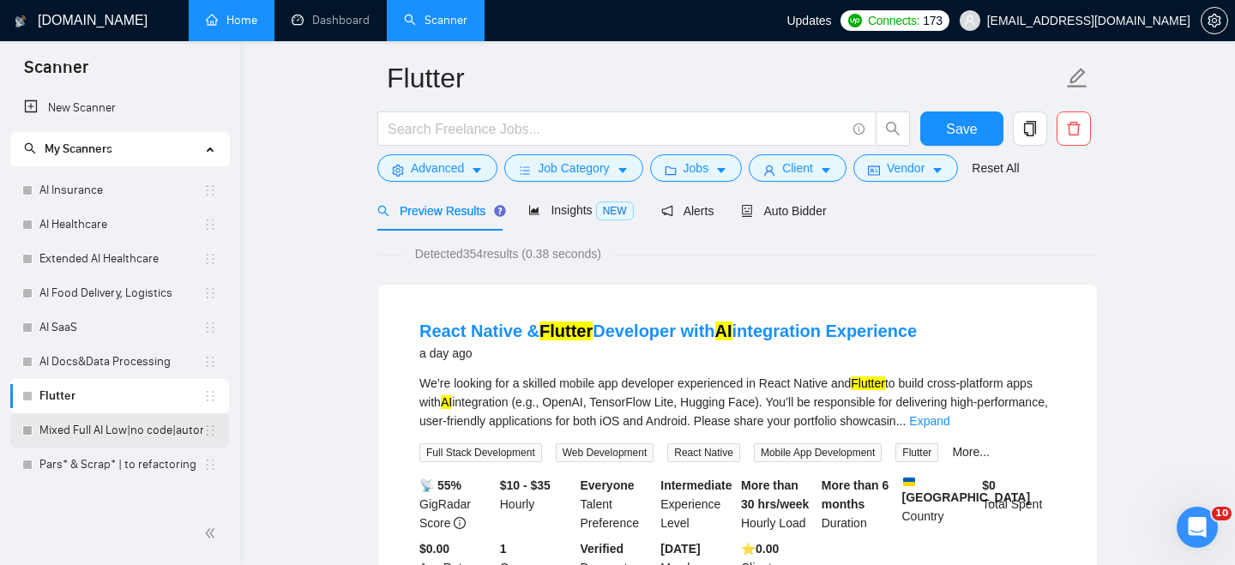
click at [135, 436] on link "Mixed Full AI Low|no code|automations" at bounding box center [121, 430] width 164 height 34
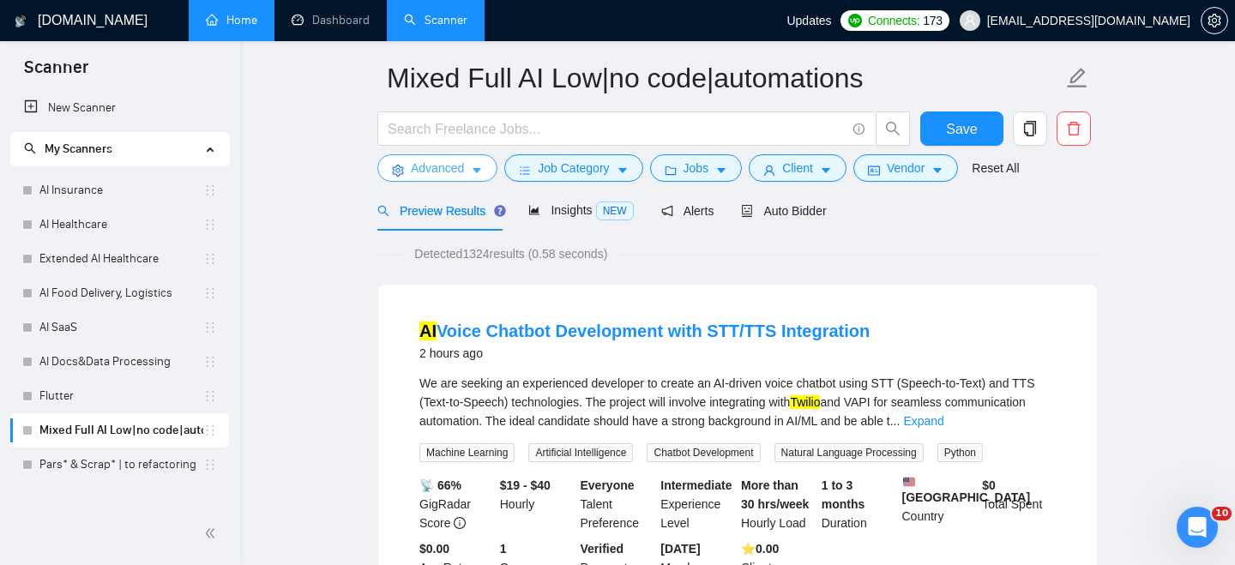
click at [483, 171] on icon "caret-down" at bounding box center [477, 171] width 12 height 12
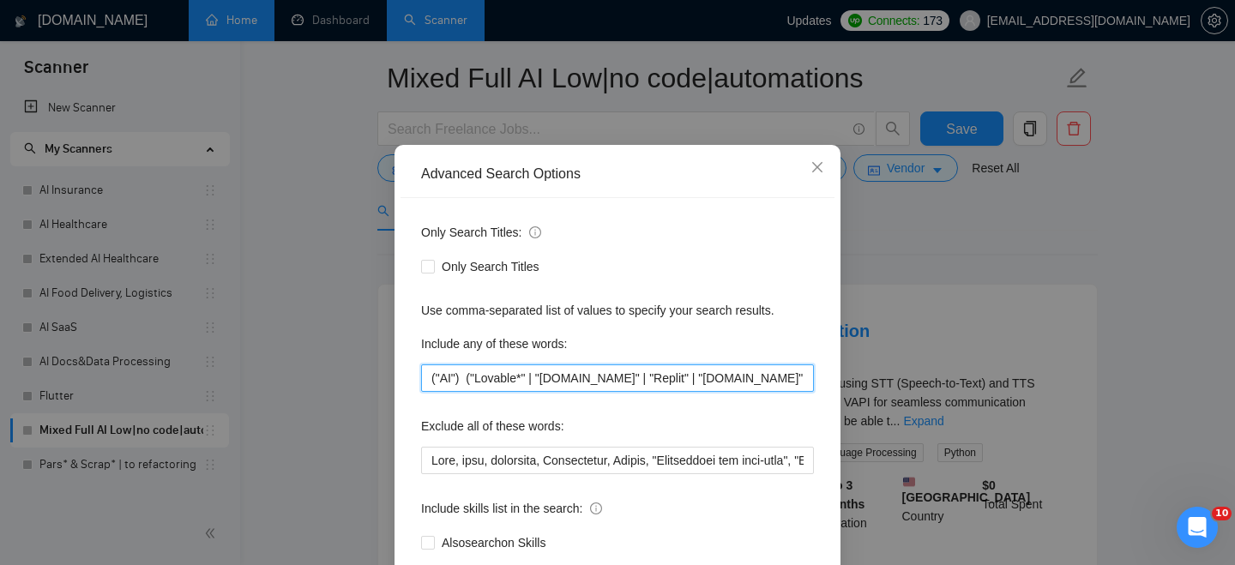
click at [505, 392] on input "("AI") ("Lovable*" | "[DOMAIN_NAME]" | "Replit" | "[DOMAIN_NAME]" | "Bolt new" …" at bounding box center [617, 377] width 393 height 27
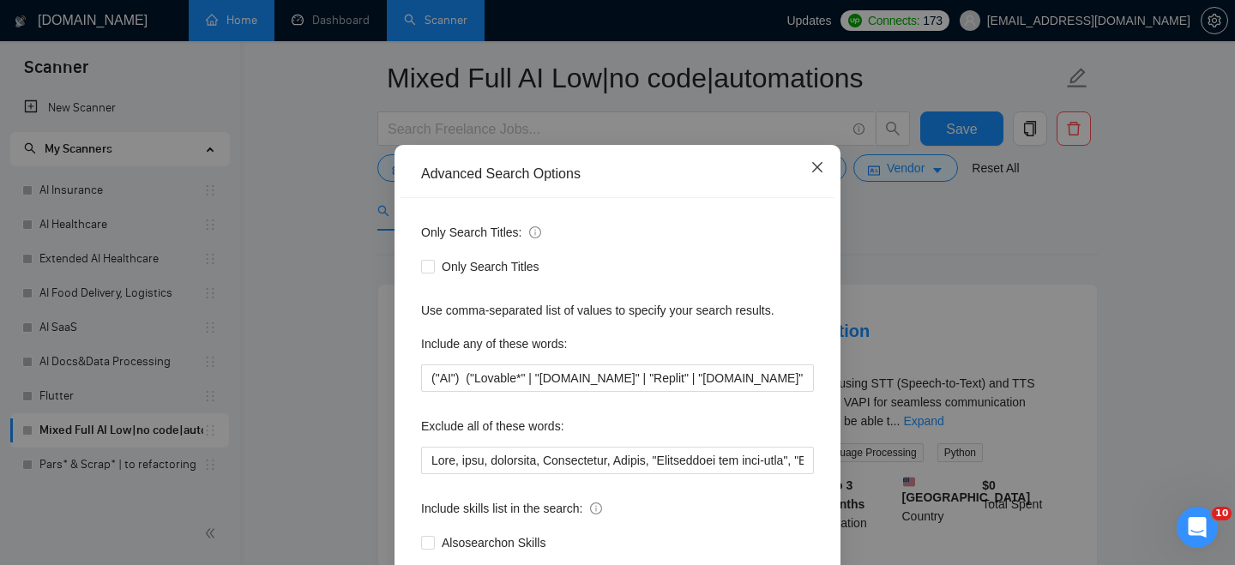
click at [816, 174] on icon "close" at bounding box center [817, 167] width 14 height 14
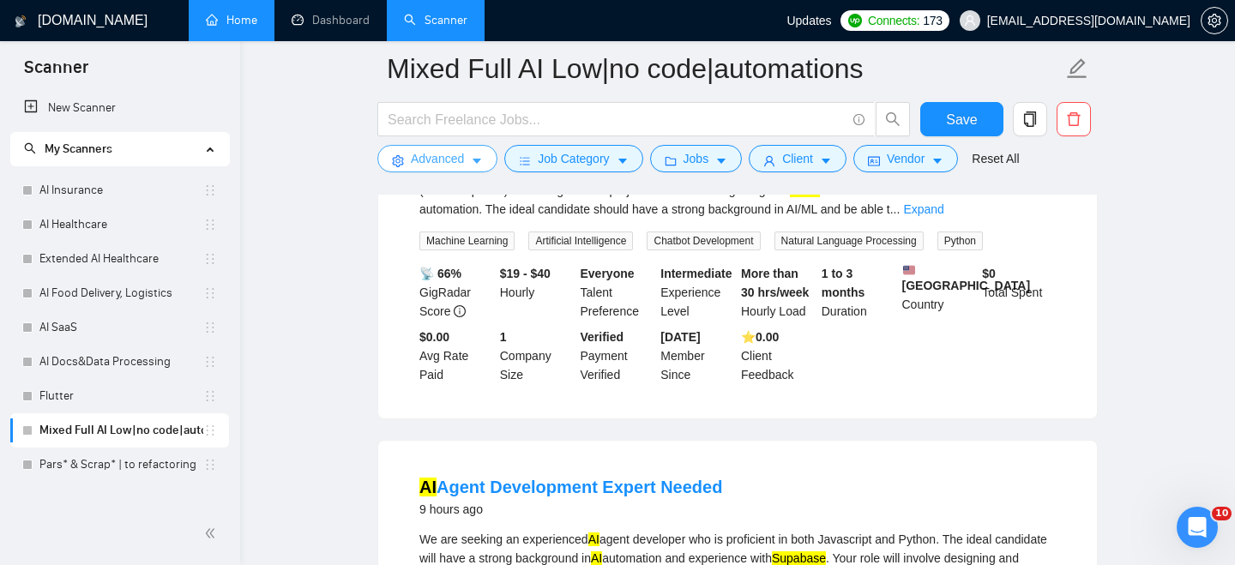
scroll to position [111, 0]
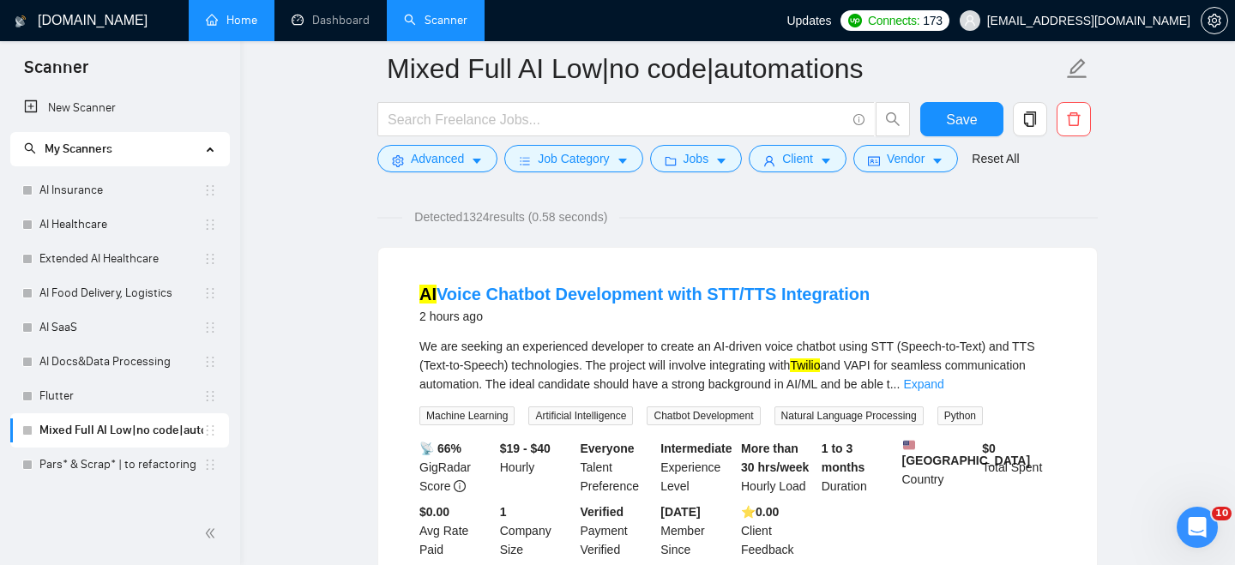
click at [201, 151] on div "My Scanners" at bounding box center [120, 149] width 220 height 34
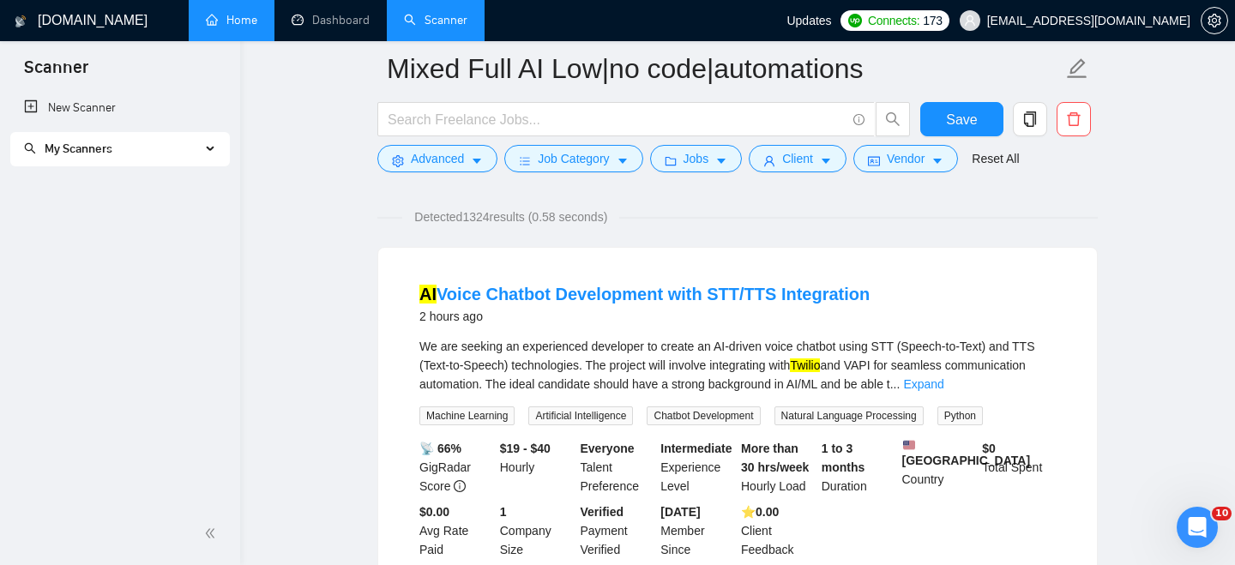
click at [252, 27] on link "Home" at bounding box center [231, 20] width 51 height 15
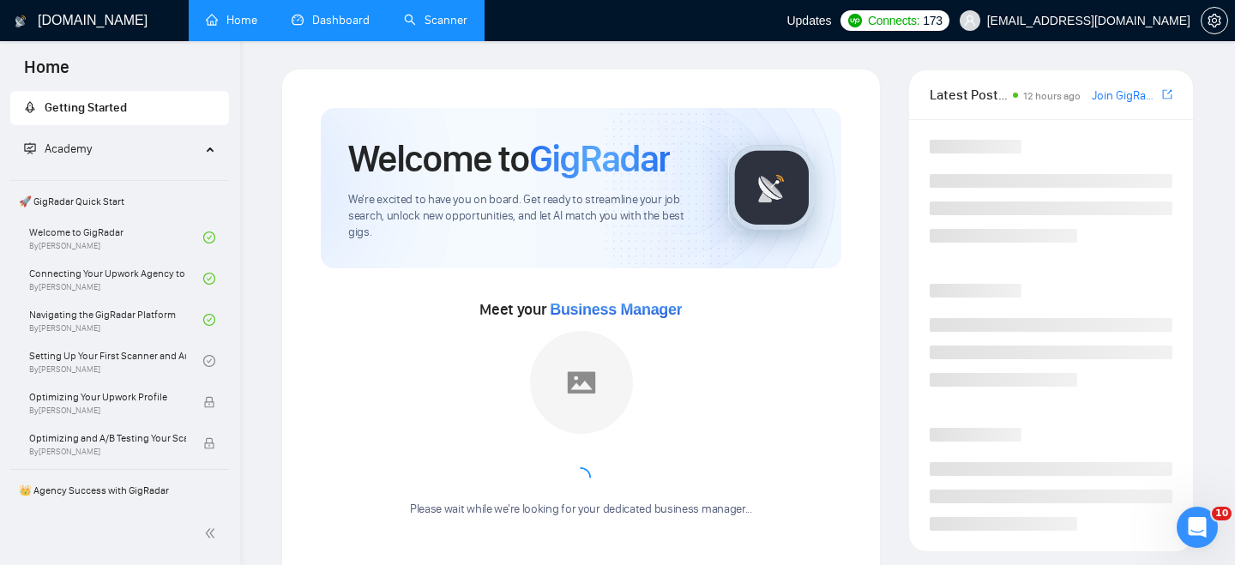
click at [358, 27] on link "Dashboard" at bounding box center [331, 20] width 78 height 15
